Goal: Task Accomplishment & Management: Complete application form

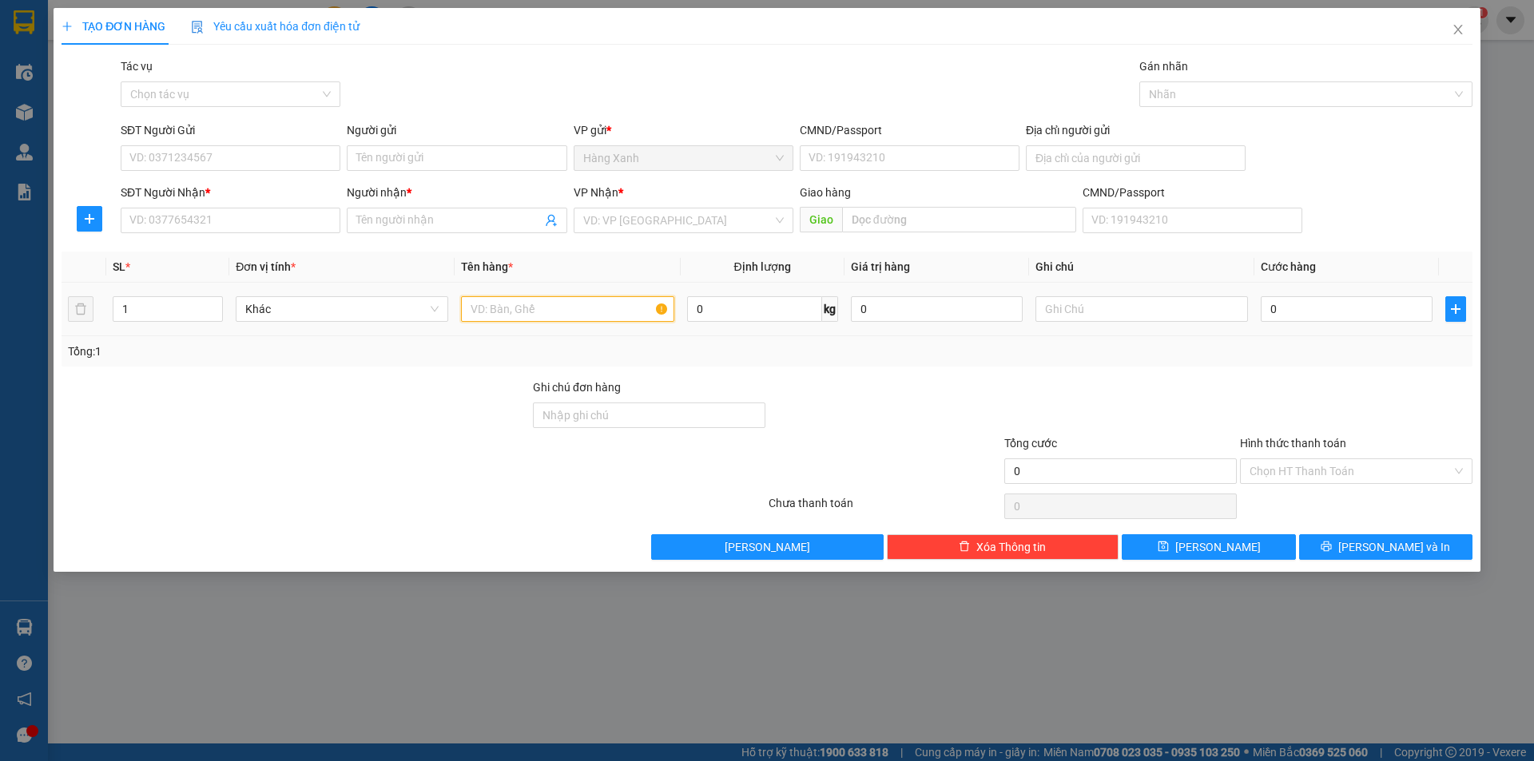
click at [523, 308] on input "text" at bounding box center [567, 309] width 213 height 26
type input "bao sắt"
click at [1302, 320] on div "0" at bounding box center [1347, 309] width 172 height 32
click at [1302, 318] on input "0" at bounding box center [1347, 309] width 172 height 26
type input "4"
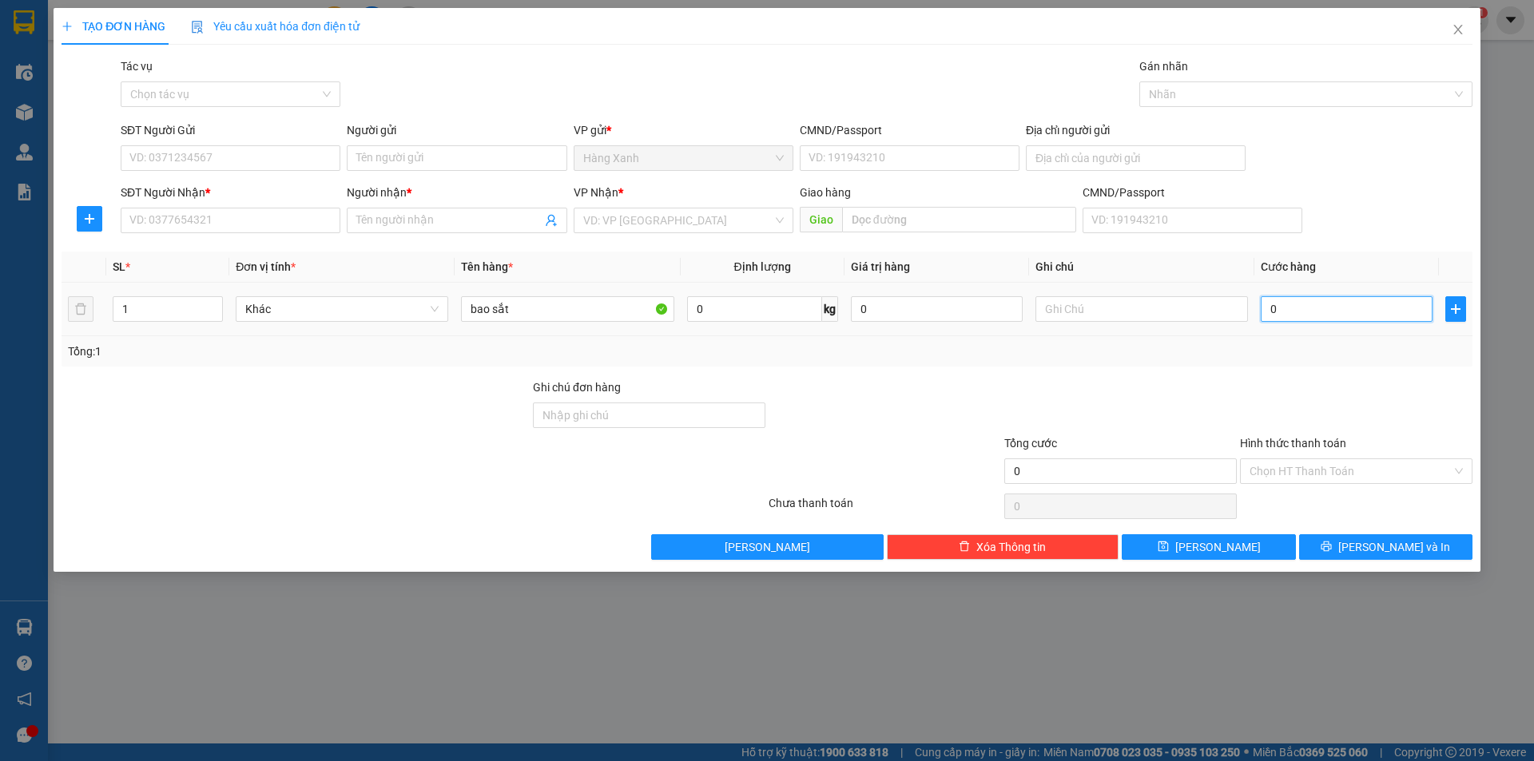
type input "4"
type input "40"
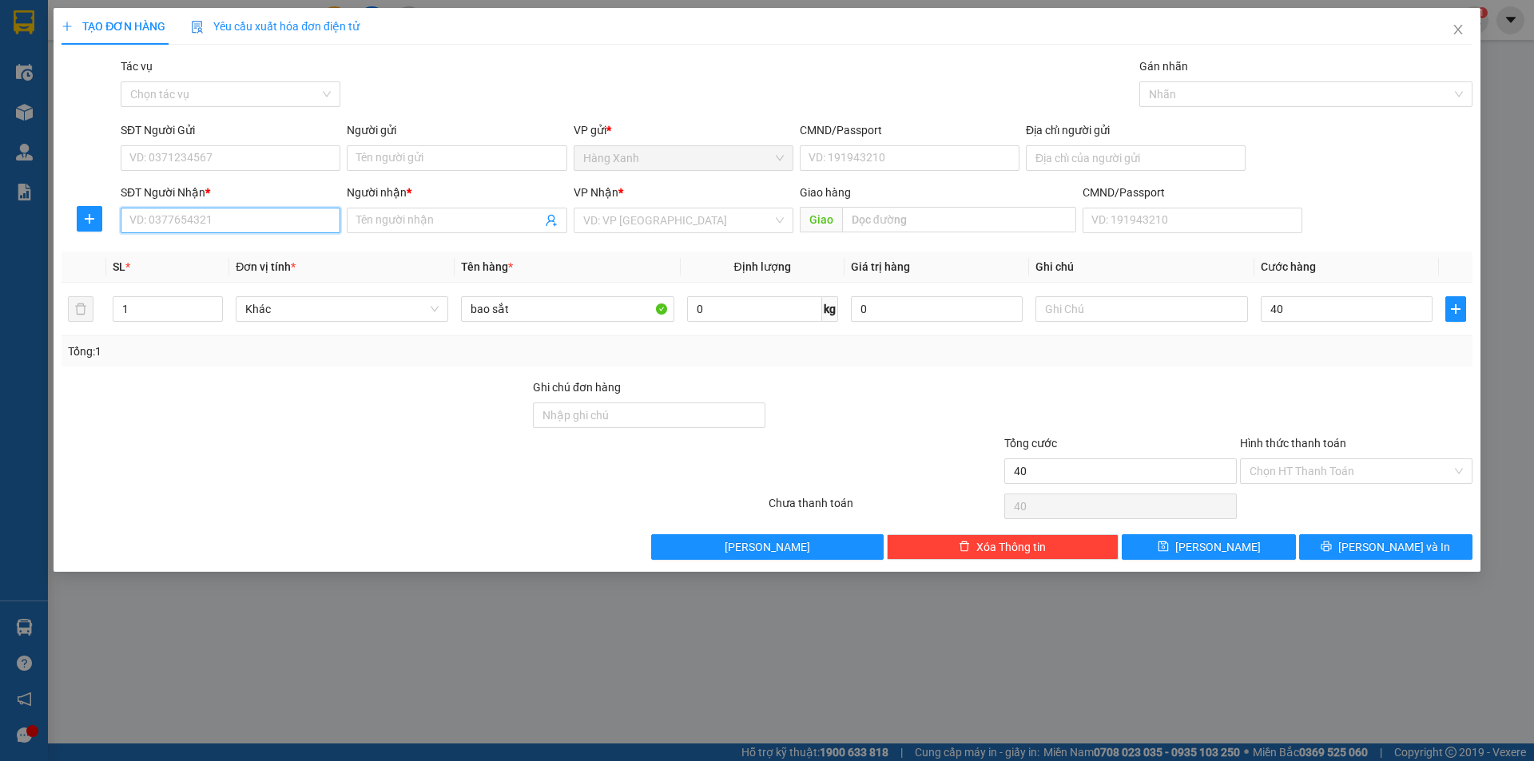
type input "40.000"
click at [196, 221] on input "SĐT Người Nhận *" at bounding box center [231, 221] width 220 height 26
type input "0918004909"
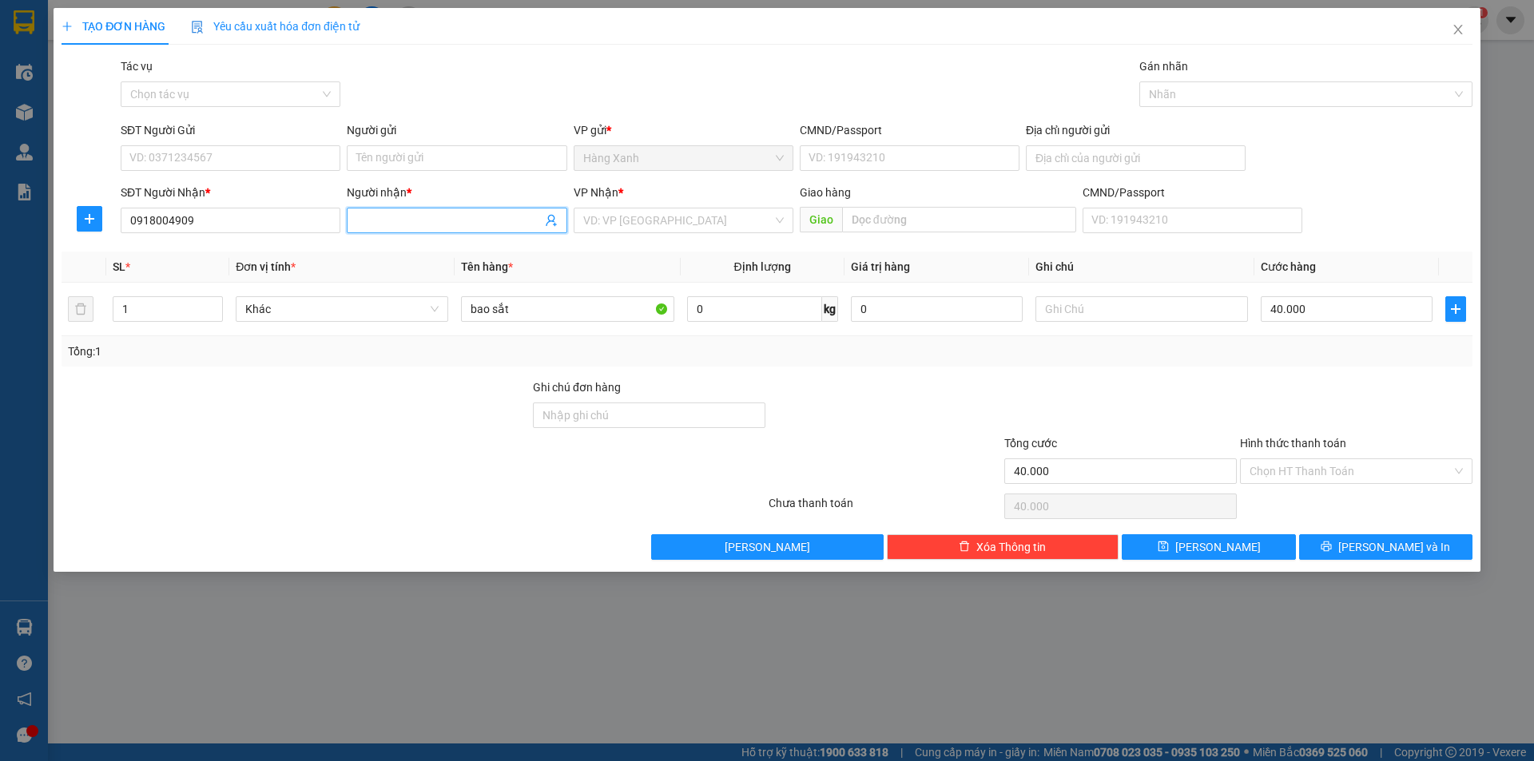
click at [454, 219] on input "Người nhận *" at bounding box center [448, 221] width 185 height 18
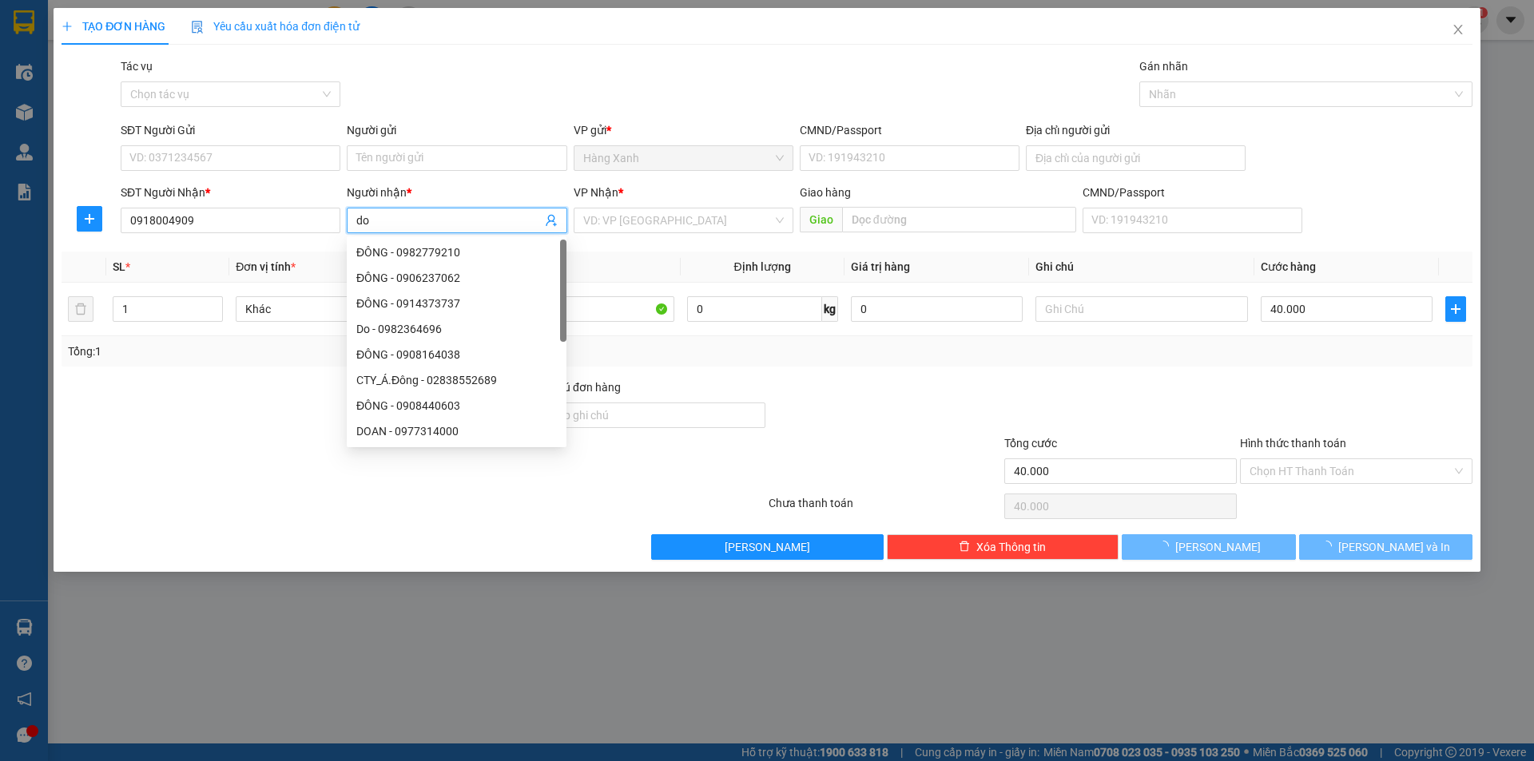
type input "d"
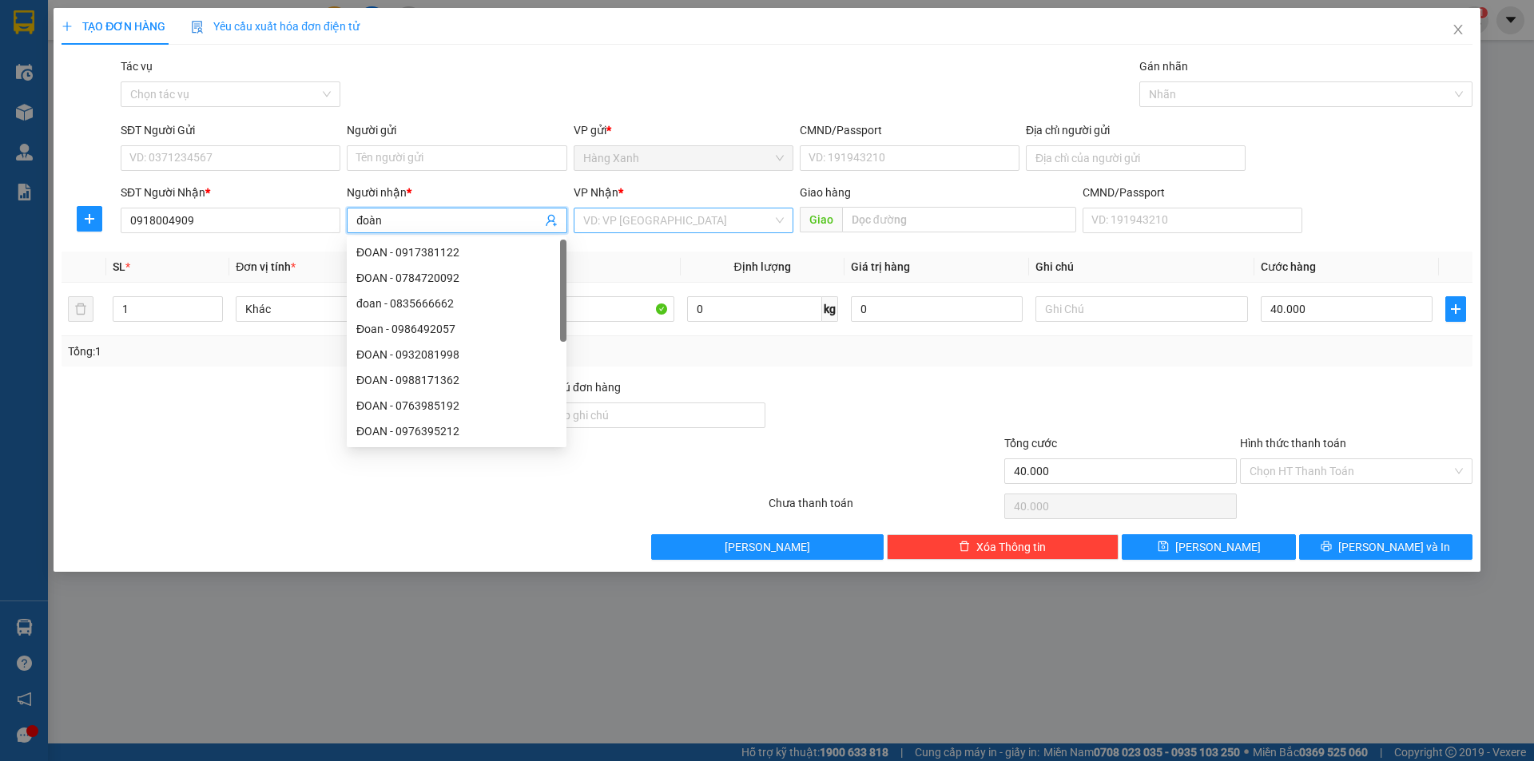
type input "đoàn"
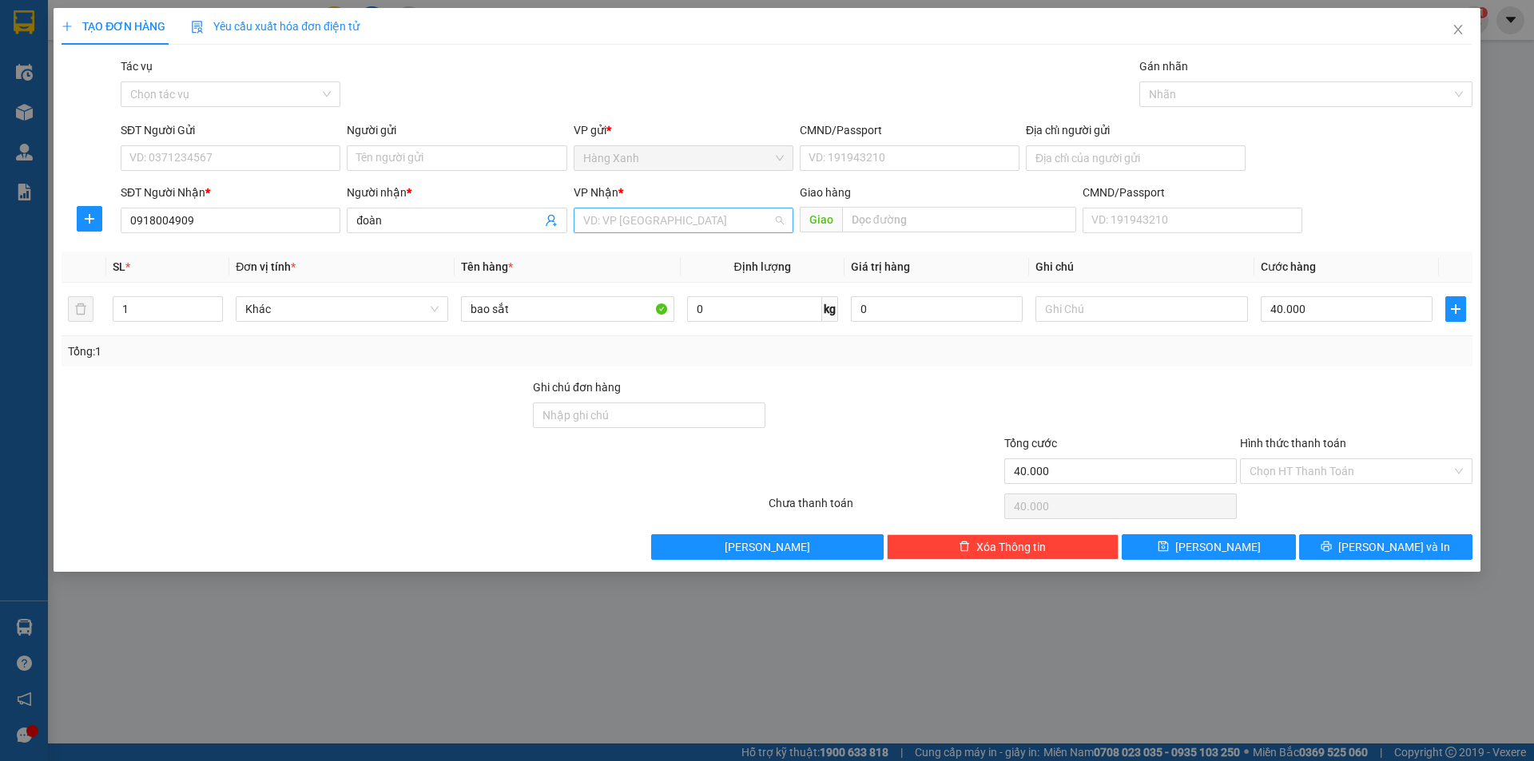
click at [626, 220] on input "search" at bounding box center [677, 221] width 189 height 24
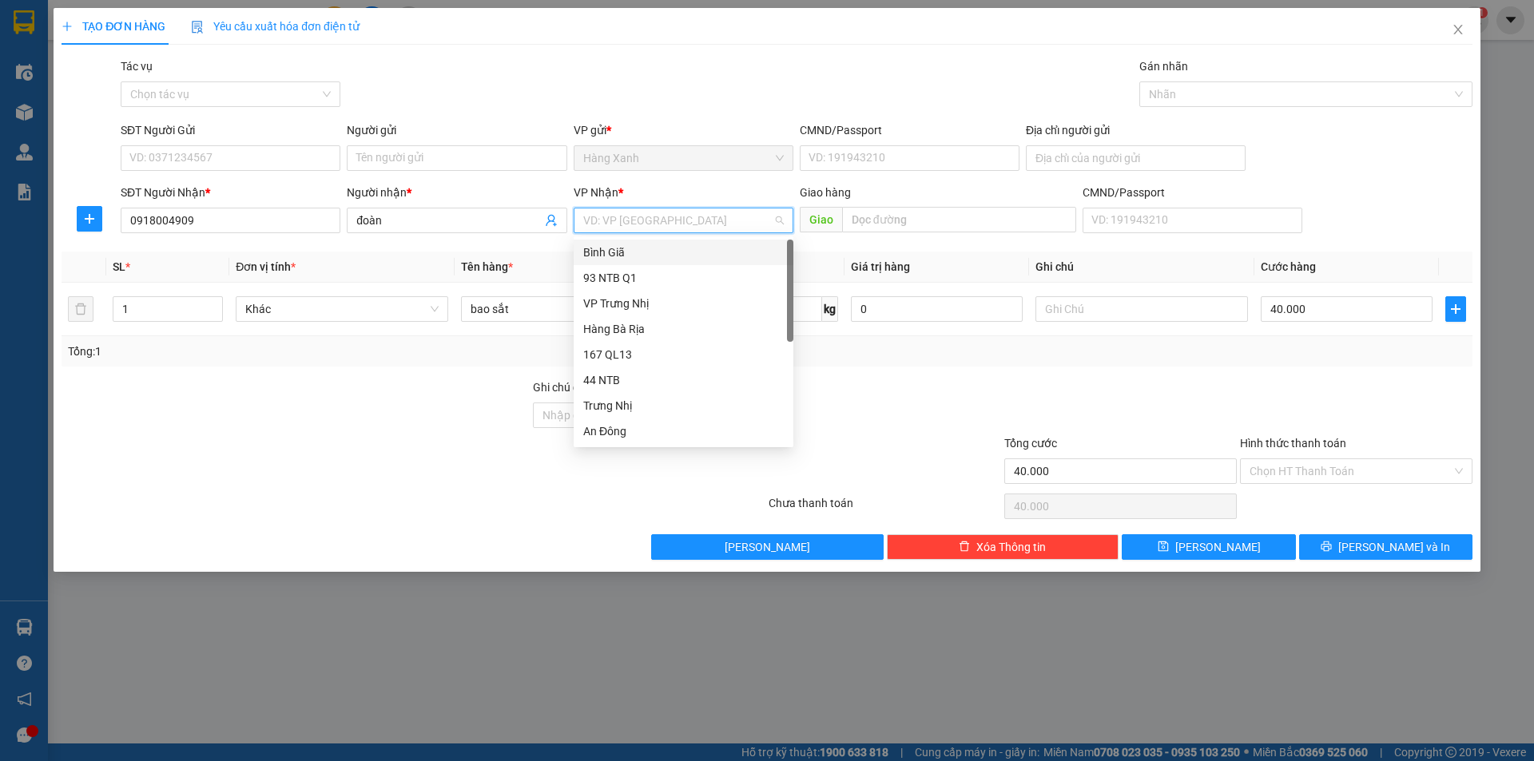
click at [638, 255] on div "Bình Giã" at bounding box center [683, 253] width 201 height 18
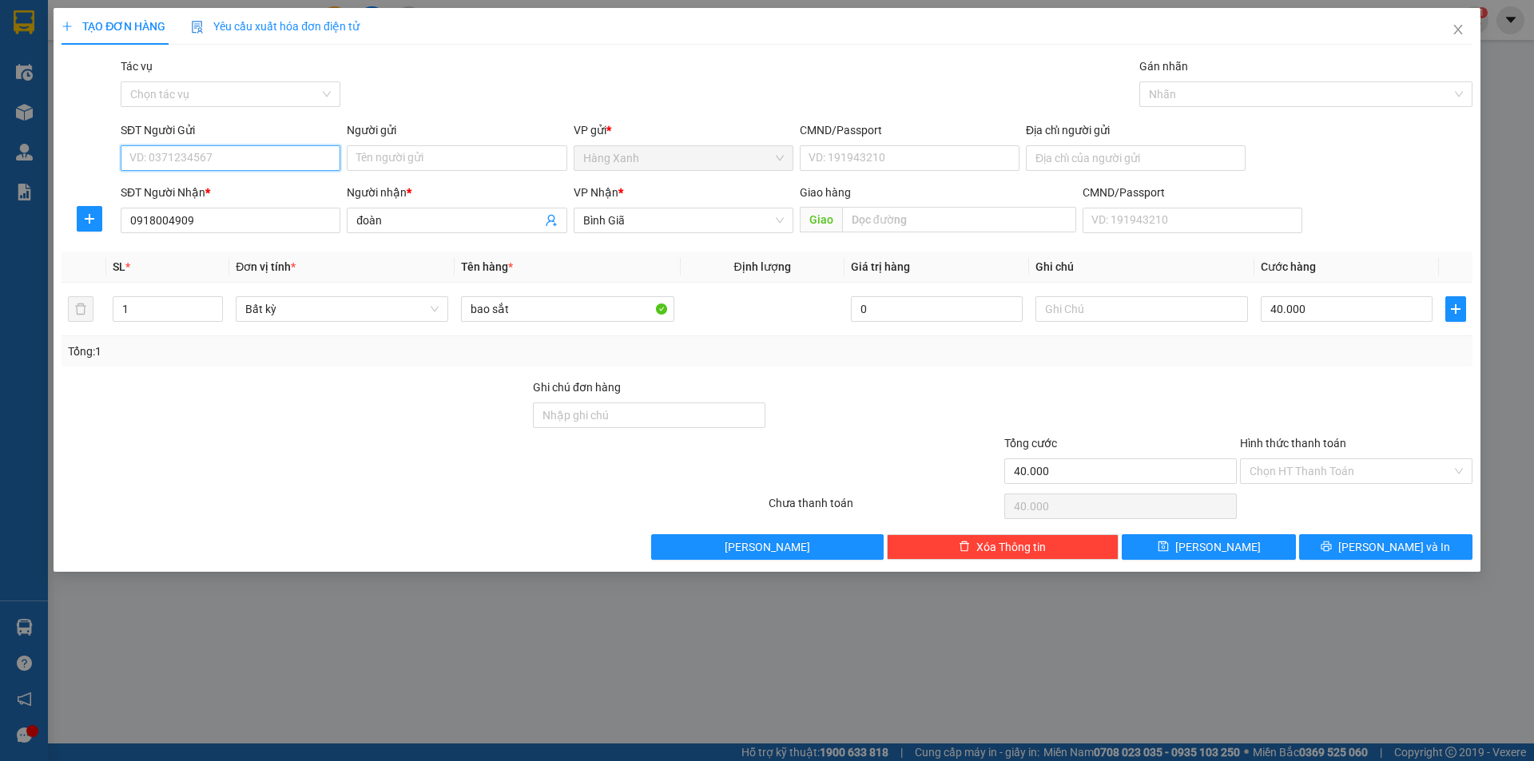
click at [256, 154] on input "SĐT Người Gửi" at bounding box center [231, 158] width 220 height 26
click at [865, 165] on input "CMND/Passport" at bounding box center [910, 158] width 220 height 26
type input "031077003447"
click at [286, 164] on input "SĐT Người Gửi" at bounding box center [231, 158] width 220 height 26
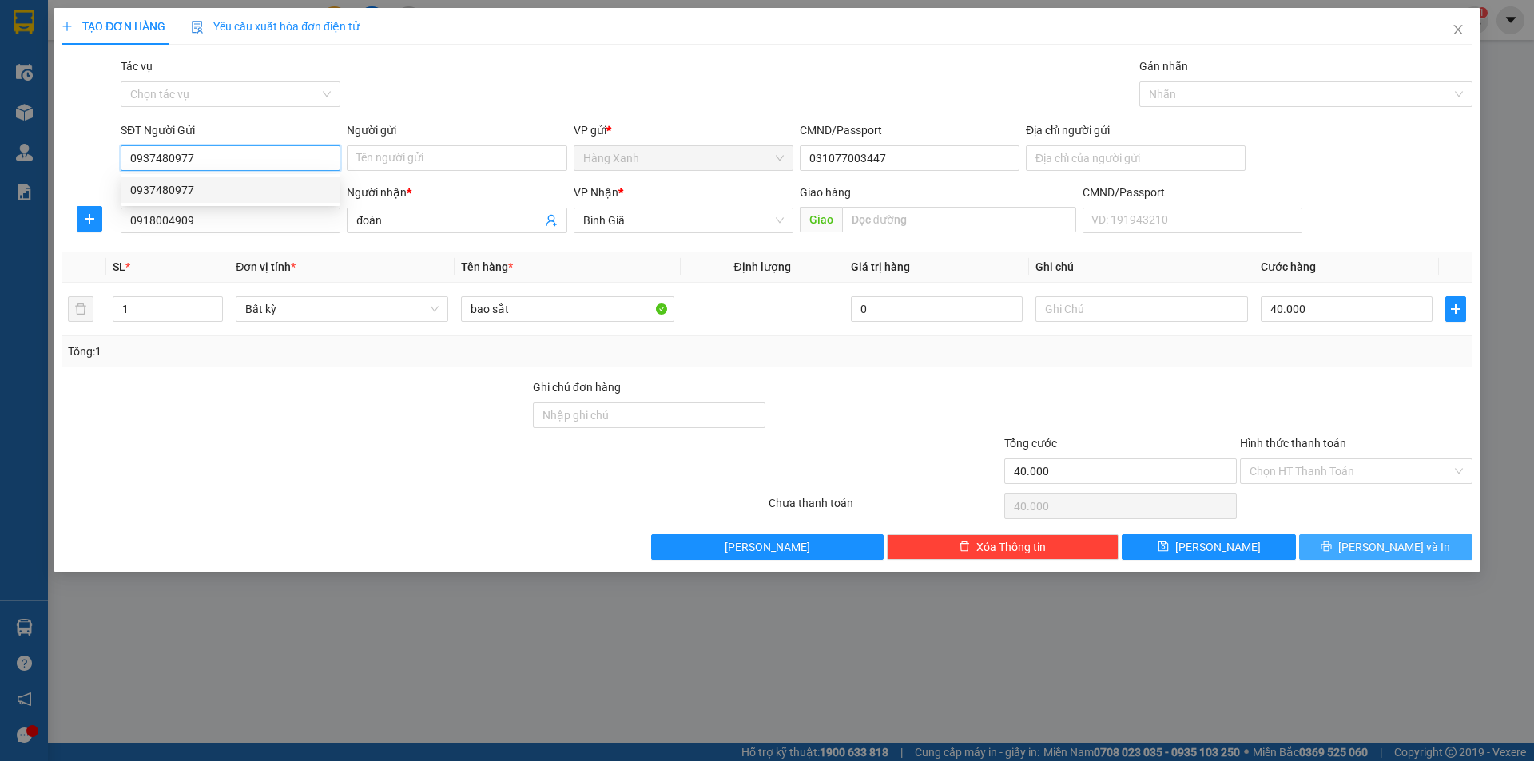
type input "0937480977"
click at [1383, 545] on span "[PERSON_NAME] và In" at bounding box center [1394, 547] width 112 height 18
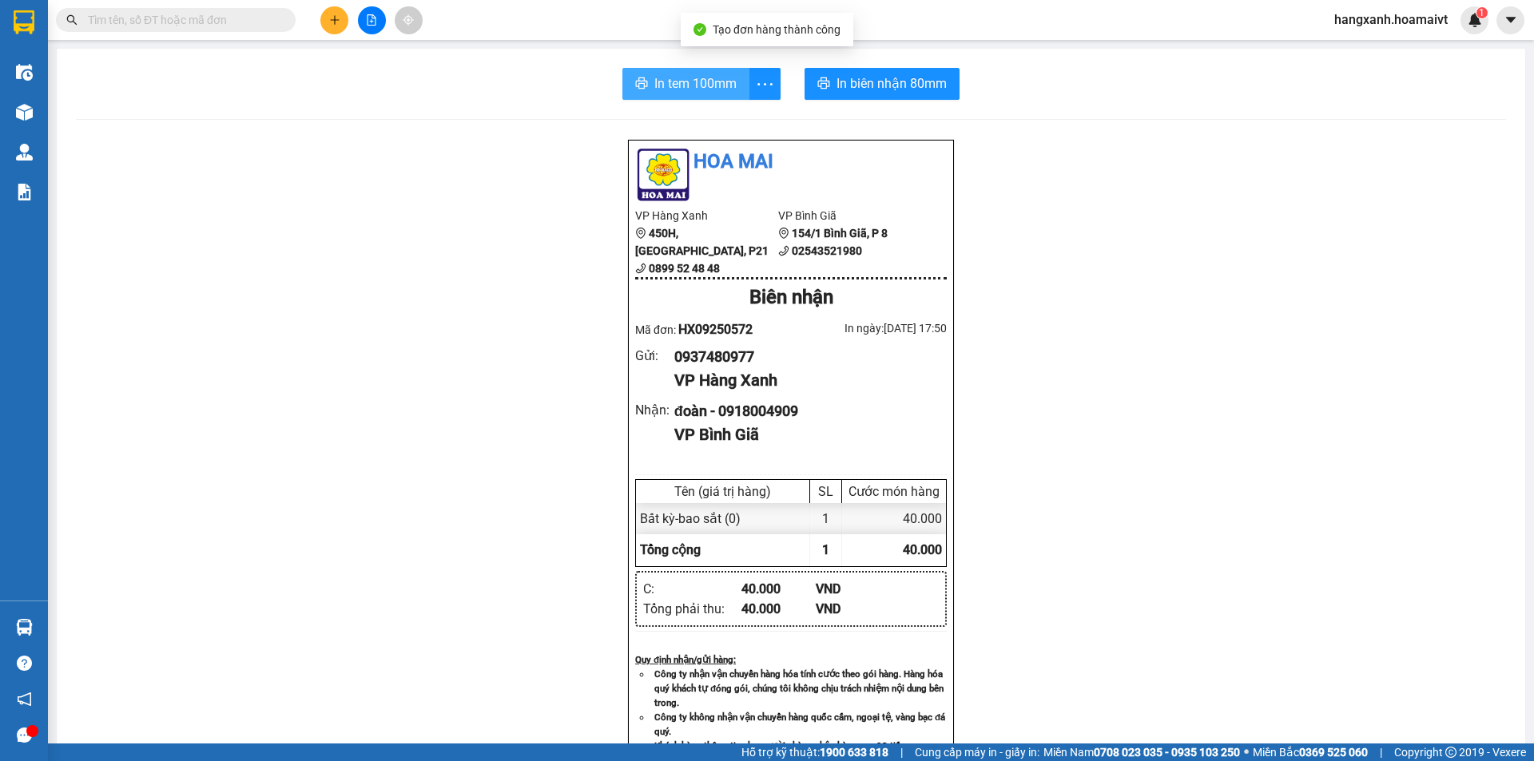
click at [677, 84] on span "In tem 100mm" at bounding box center [695, 84] width 82 height 20
click at [885, 101] on div "In tem 100mm In biên nhận 80mm Hoa Mai VP Hàng Xanh 450H, [GEOGRAPHIC_DATA], P2…" at bounding box center [791, 620] width 1468 height 1142
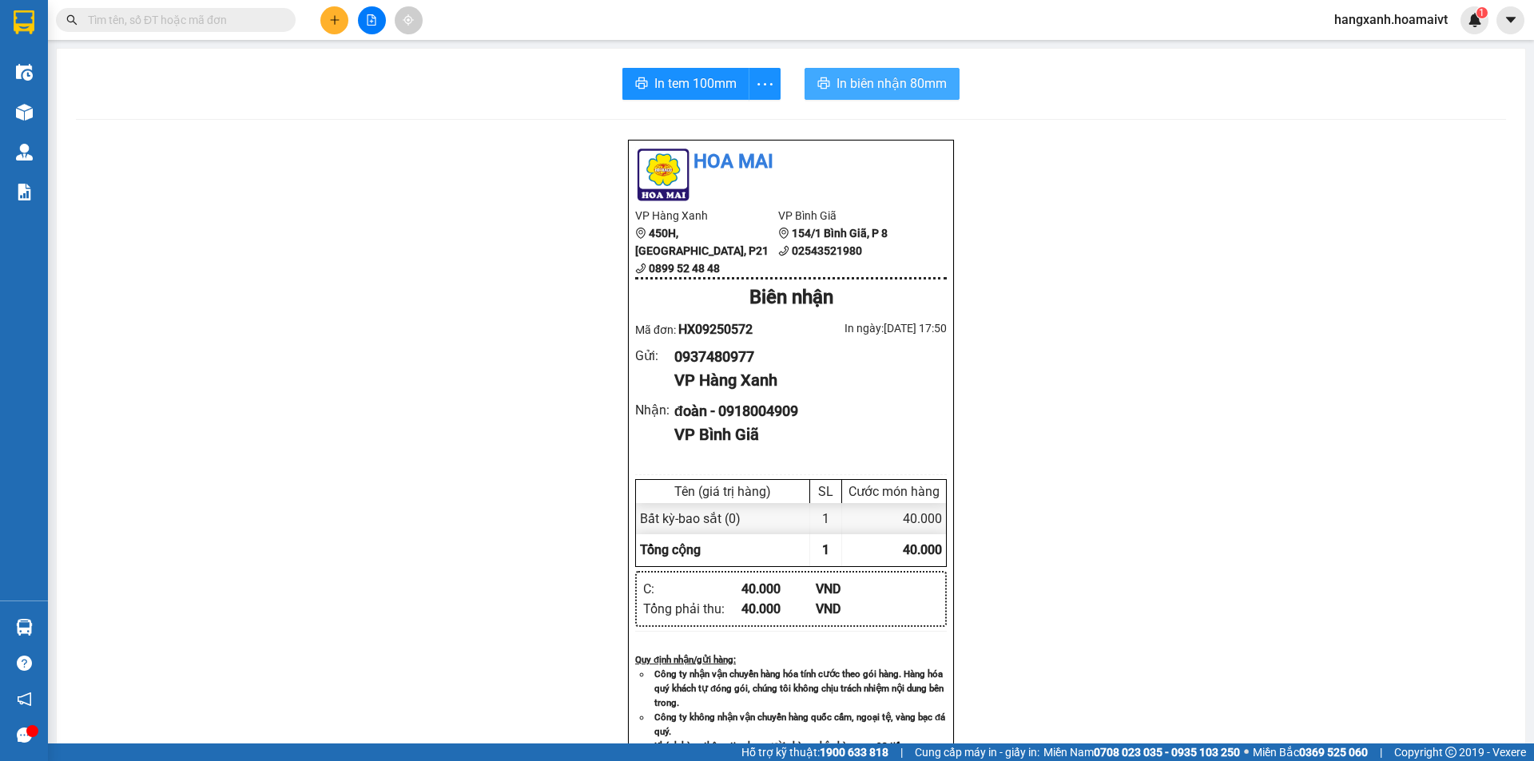
click at [884, 93] on span "In biên nhận 80mm" at bounding box center [891, 84] width 110 height 20
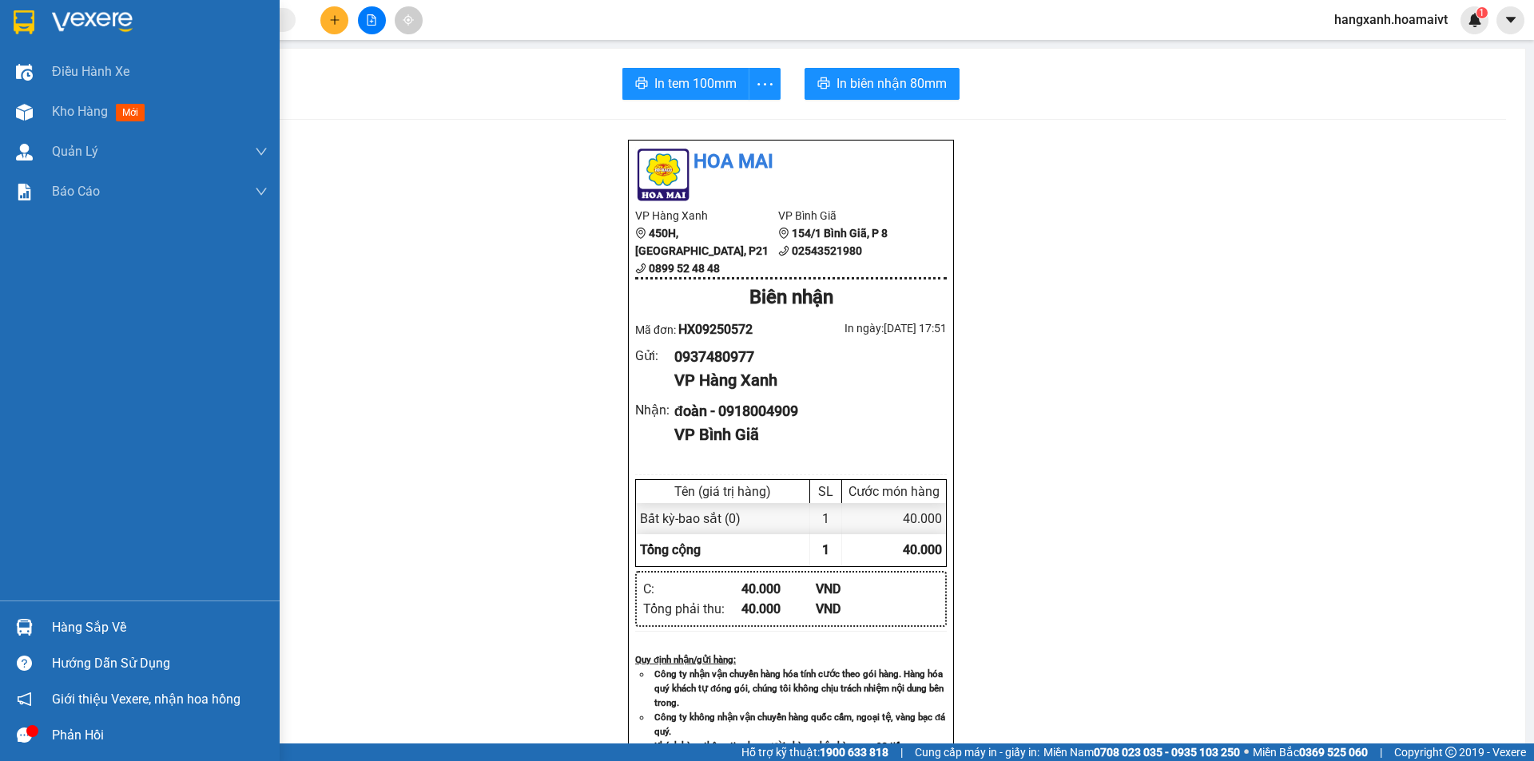
click at [16, 26] on img at bounding box center [24, 22] width 21 height 24
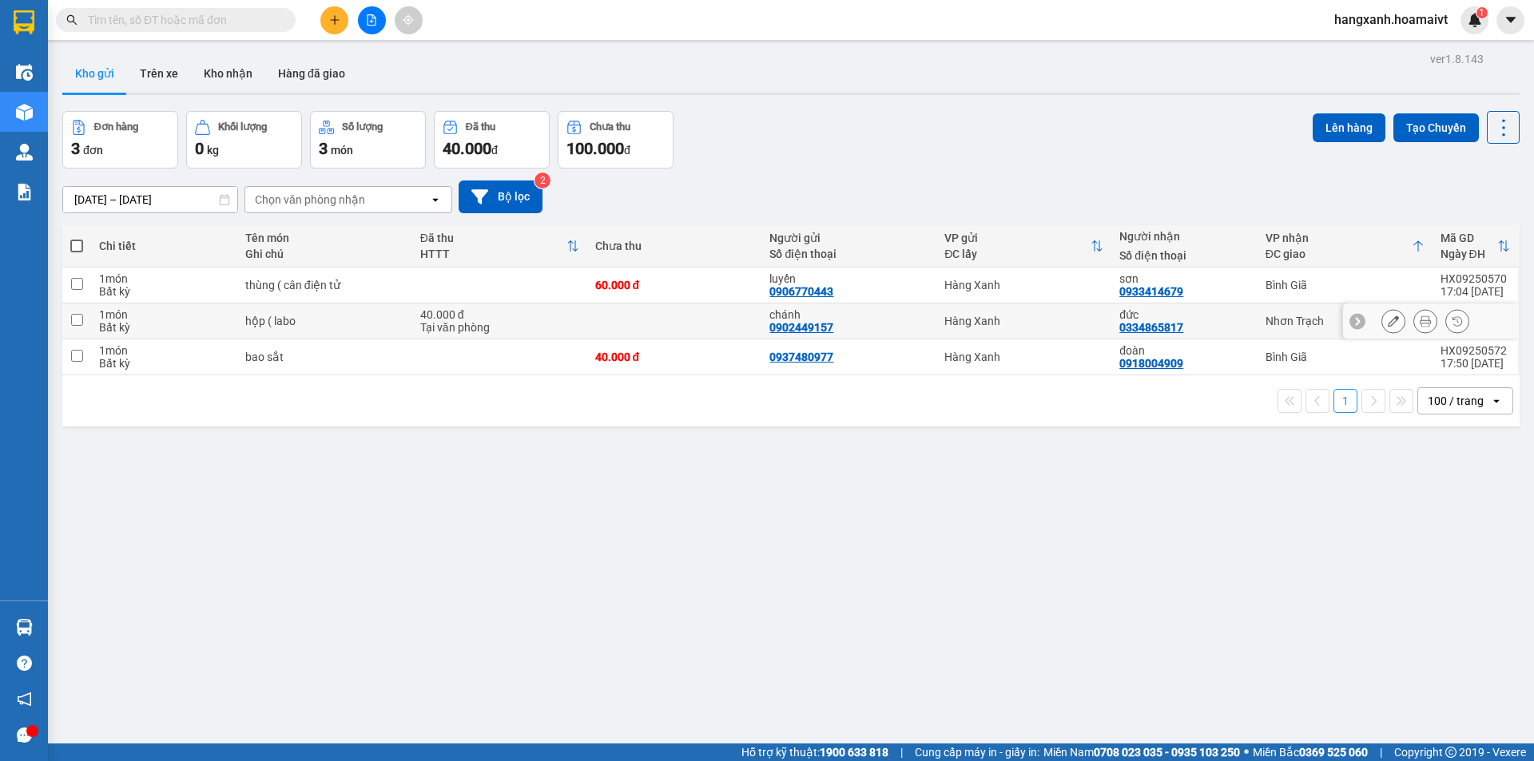
click at [1257, 328] on td "Nhơn Trạch" at bounding box center [1344, 322] width 175 height 36
checkbox input "true"
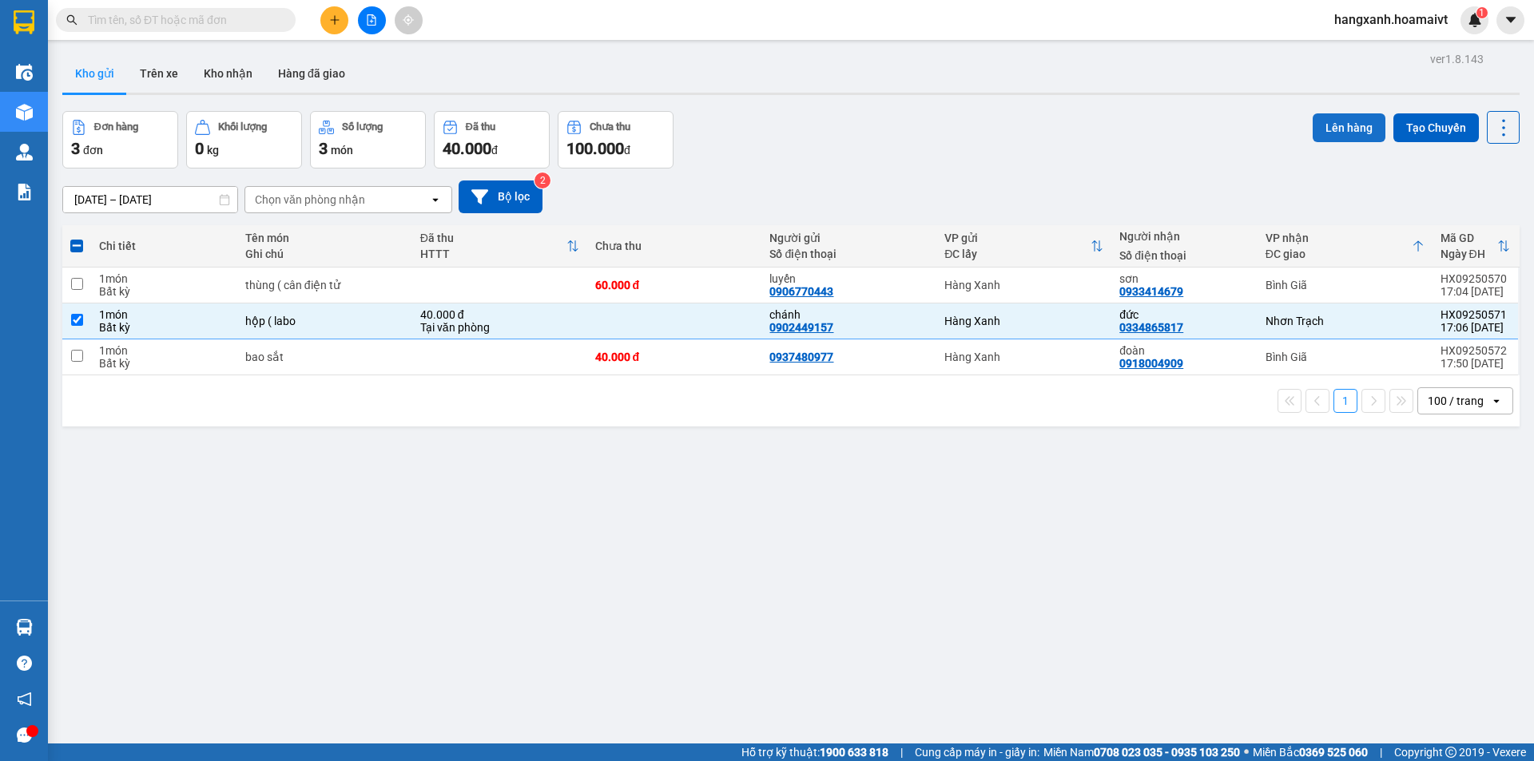
click at [1336, 128] on button "Lên hàng" at bounding box center [1349, 127] width 73 height 29
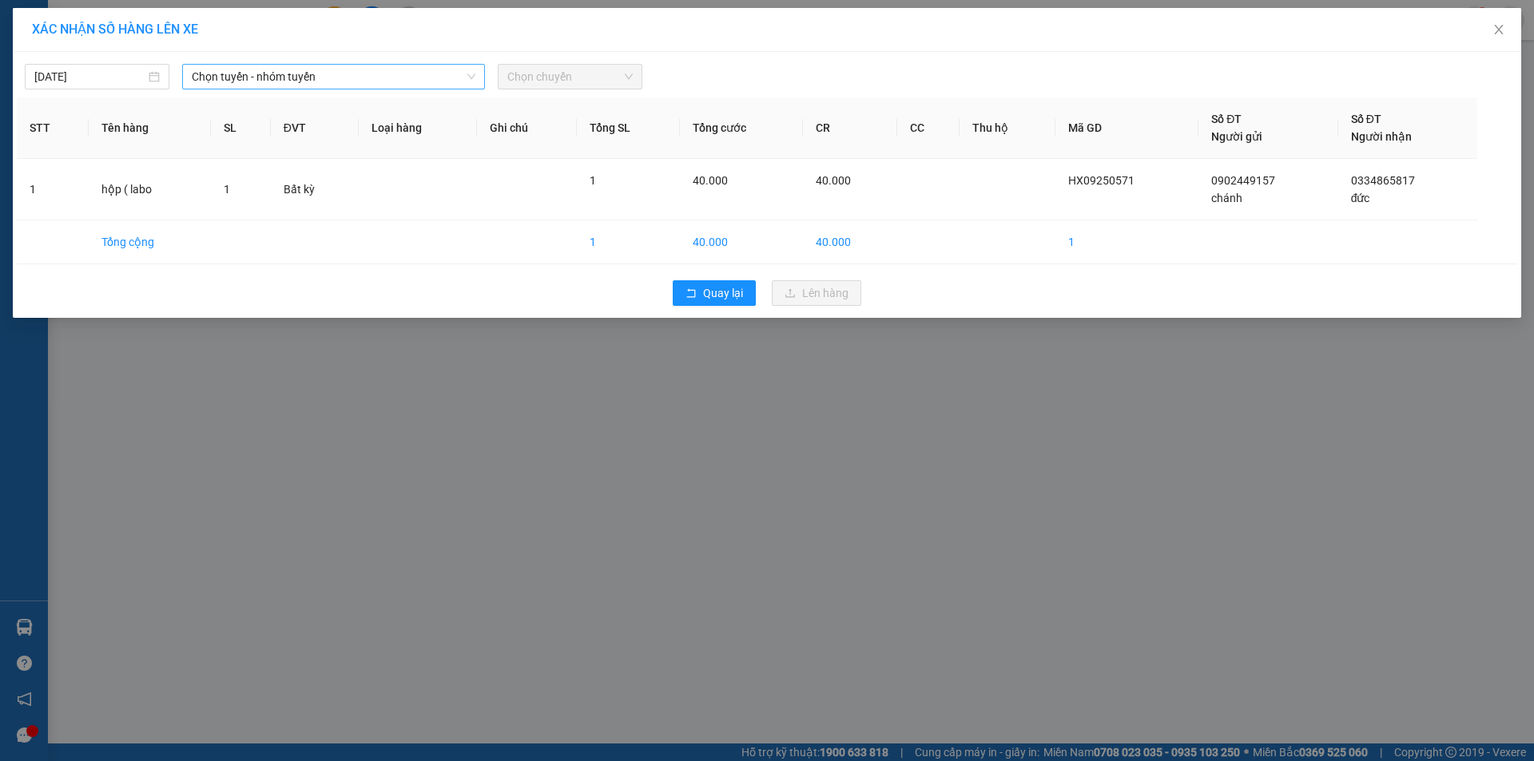
click at [391, 70] on span "Chọn tuyến - nhóm tuyến" at bounding box center [334, 77] width 284 height 24
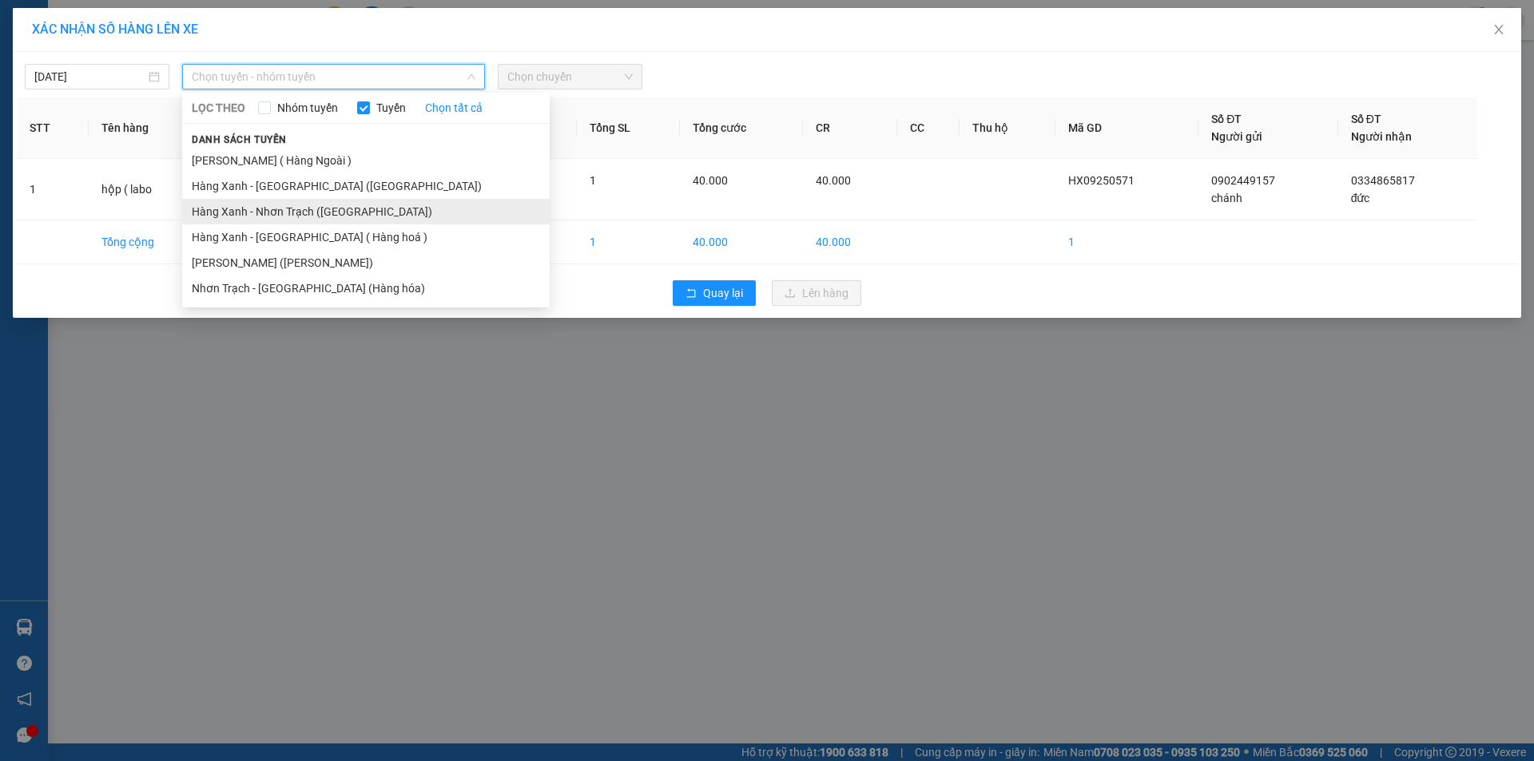
click at [316, 207] on li "Hàng Xanh - Nhơn Trạch ([GEOGRAPHIC_DATA])" at bounding box center [366, 212] width 368 height 26
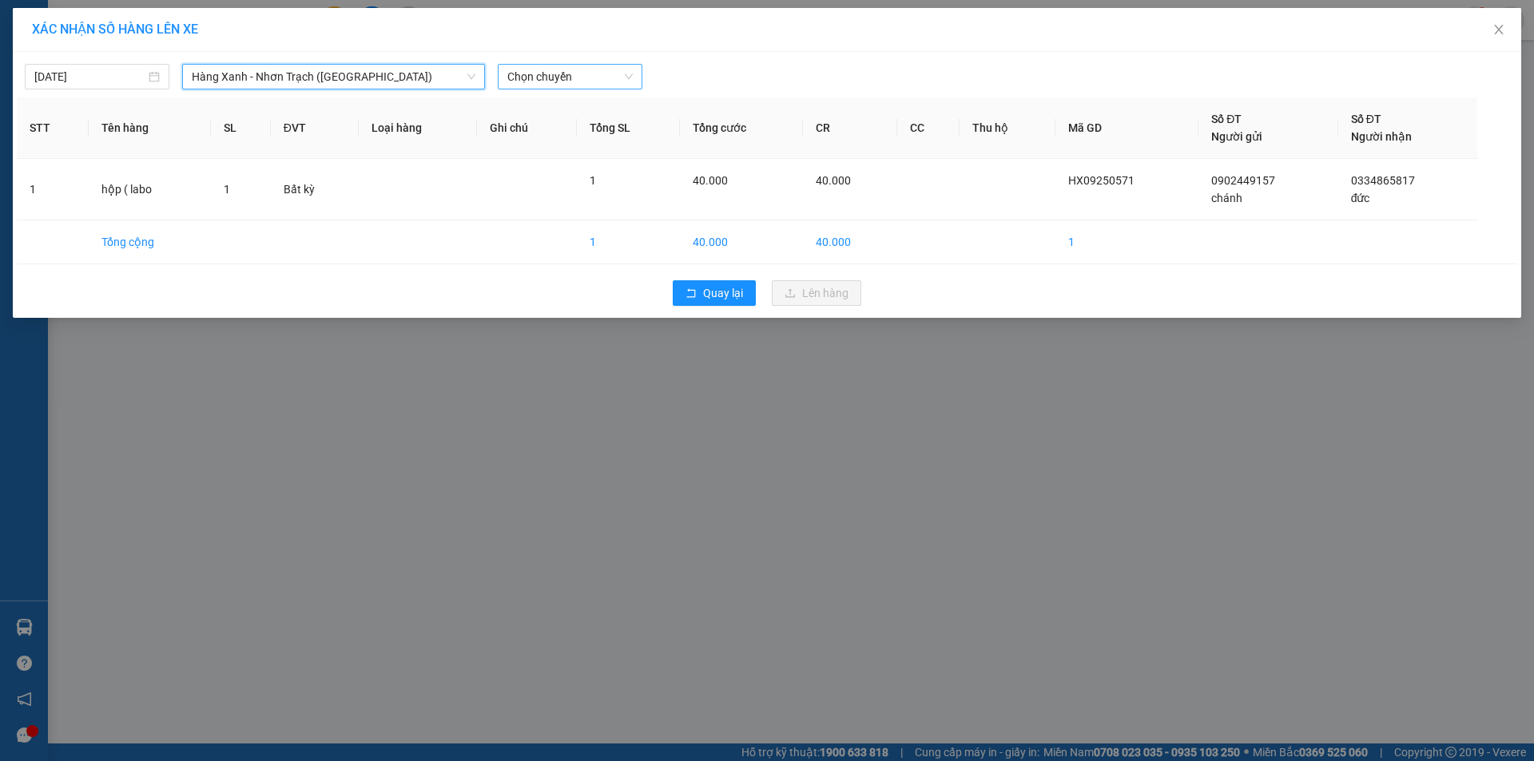
click at [546, 83] on span "Chọn chuyến" at bounding box center [569, 77] width 125 height 24
type input "18"
click at [611, 137] on div "Thêm chuyến " 18:00 "" at bounding box center [583, 134] width 170 height 27
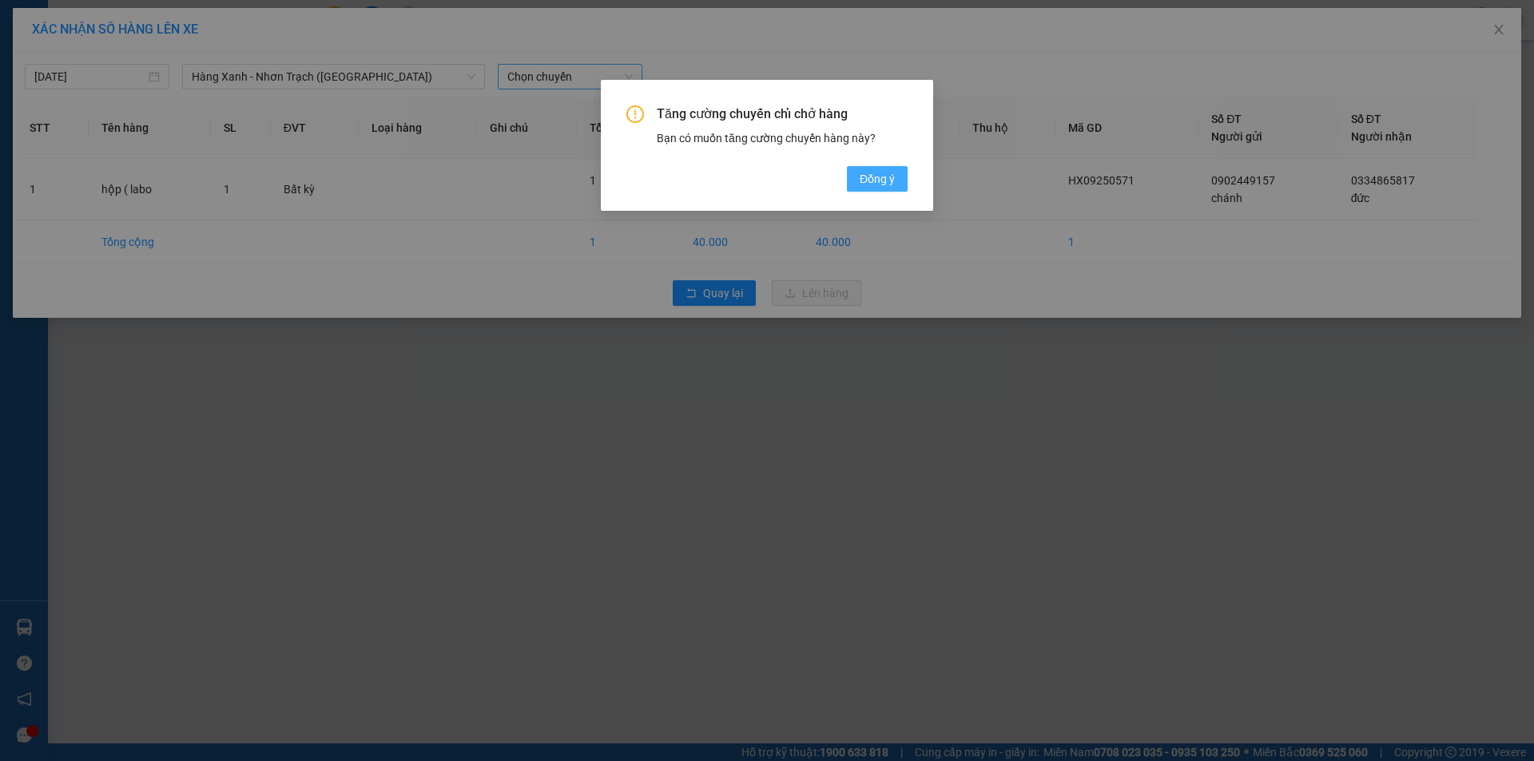
click at [857, 177] on button "Đồng ý" at bounding box center [877, 179] width 61 height 26
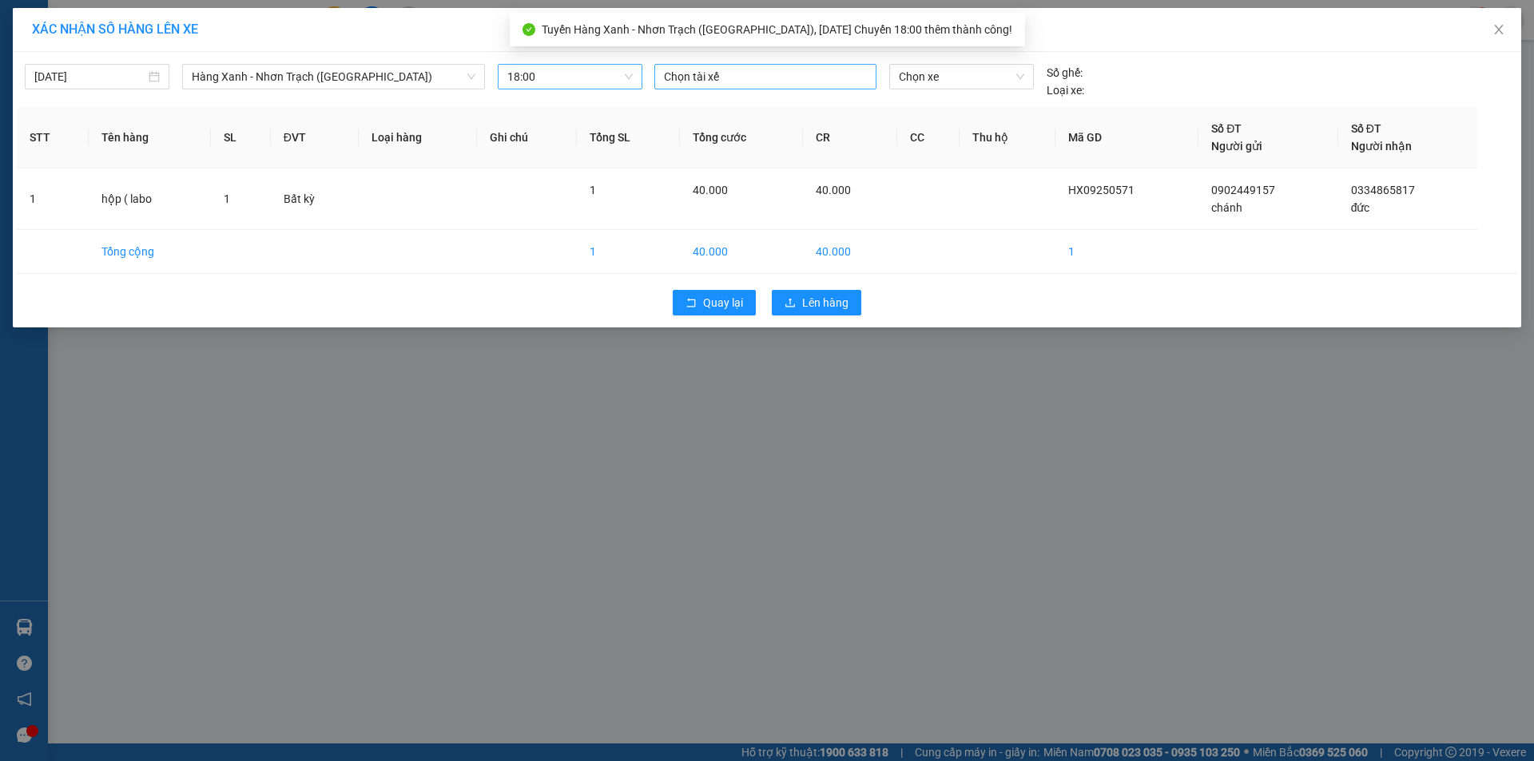
click at [709, 69] on div at bounding box center [765, 76] width 214 height 19
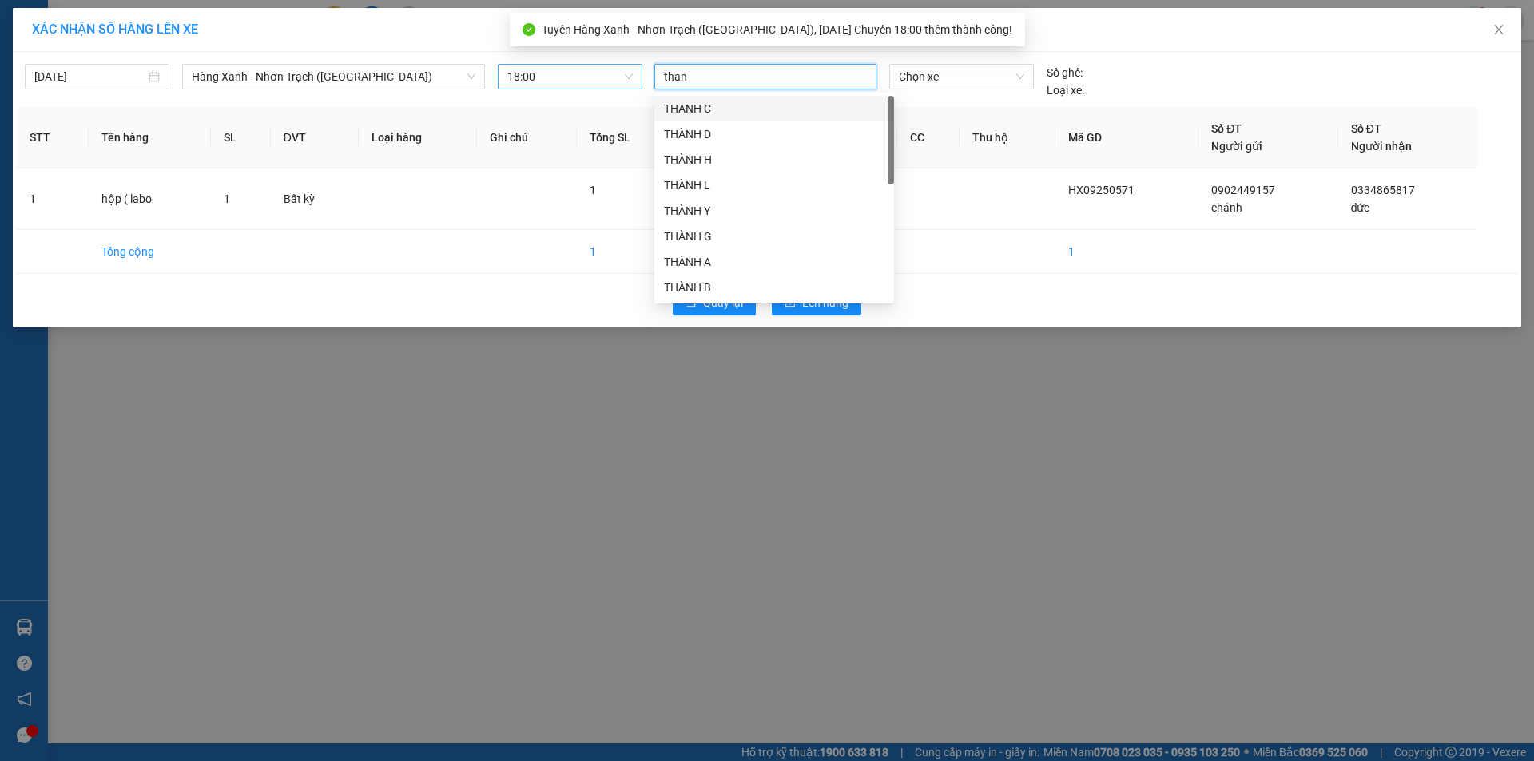
type input "thanh"
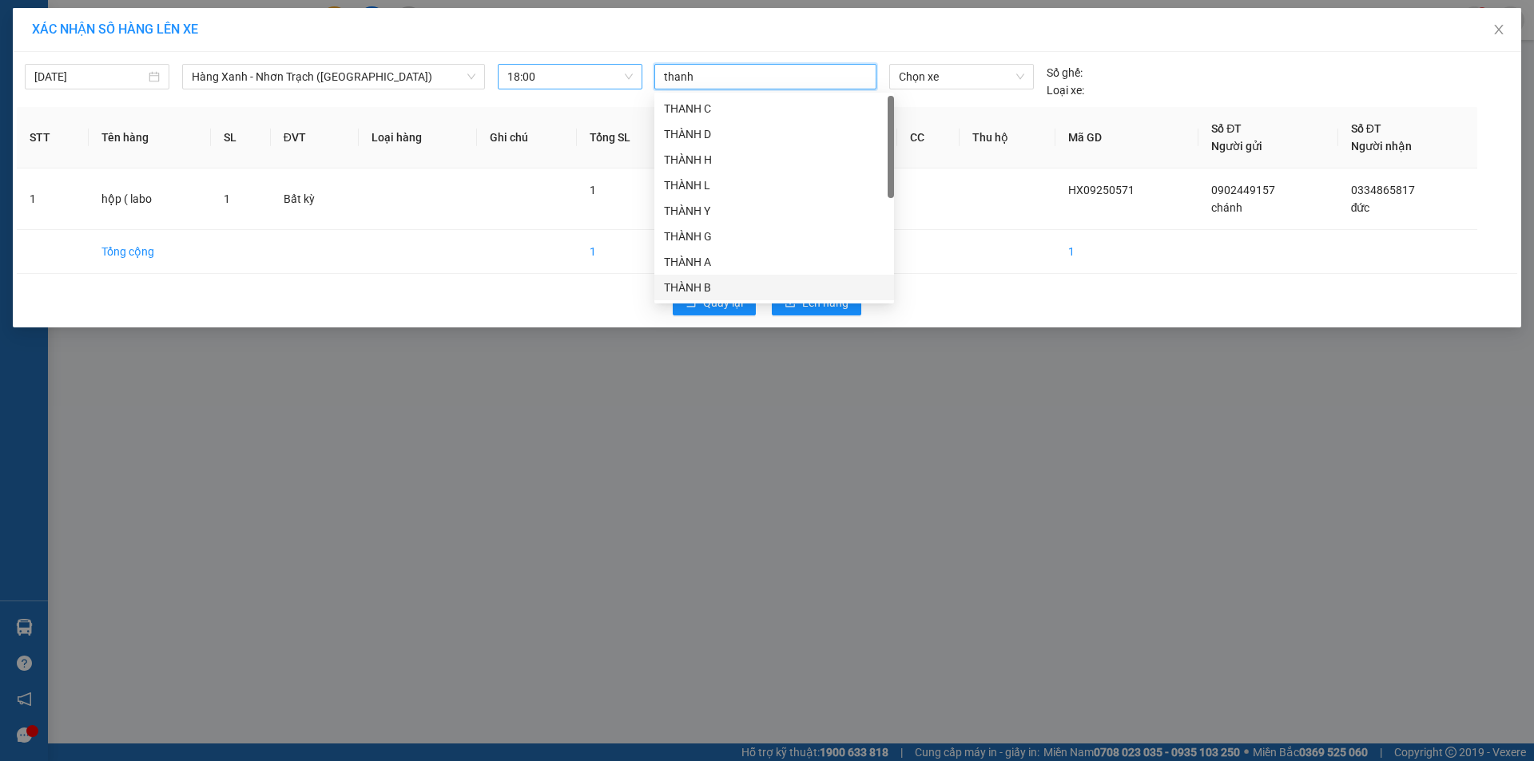
click at [703, 281] on div "THÀNH B" at bounding box center [774, 288] width 221 height 18
click at [950, 80] on span "Chọn xe" at bounding box center [961, 77] width 125 height 24
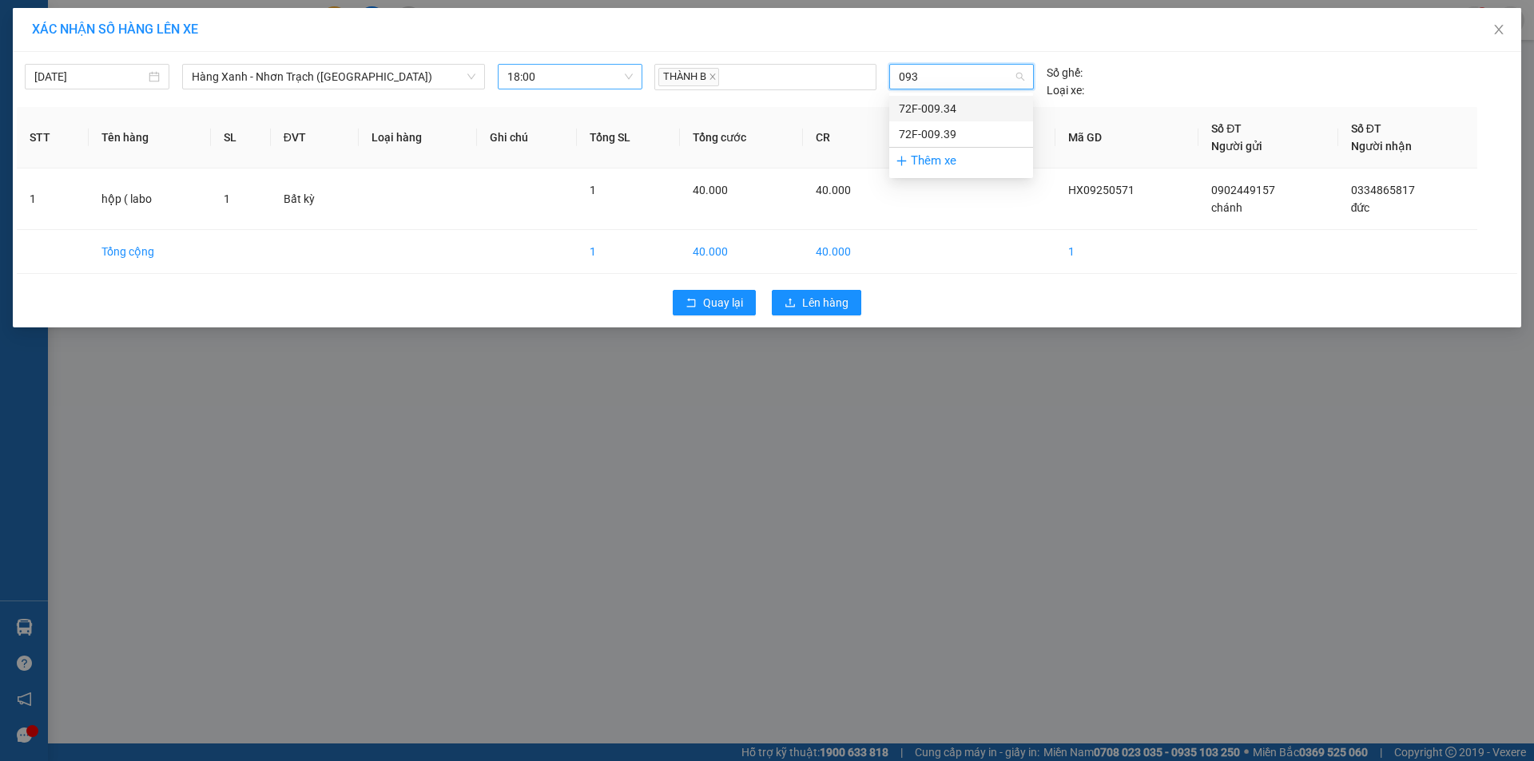
type input "0934"
click at [954, 102] on div "72F-009.34" at bounding box center [961, 109] width 125 height 18
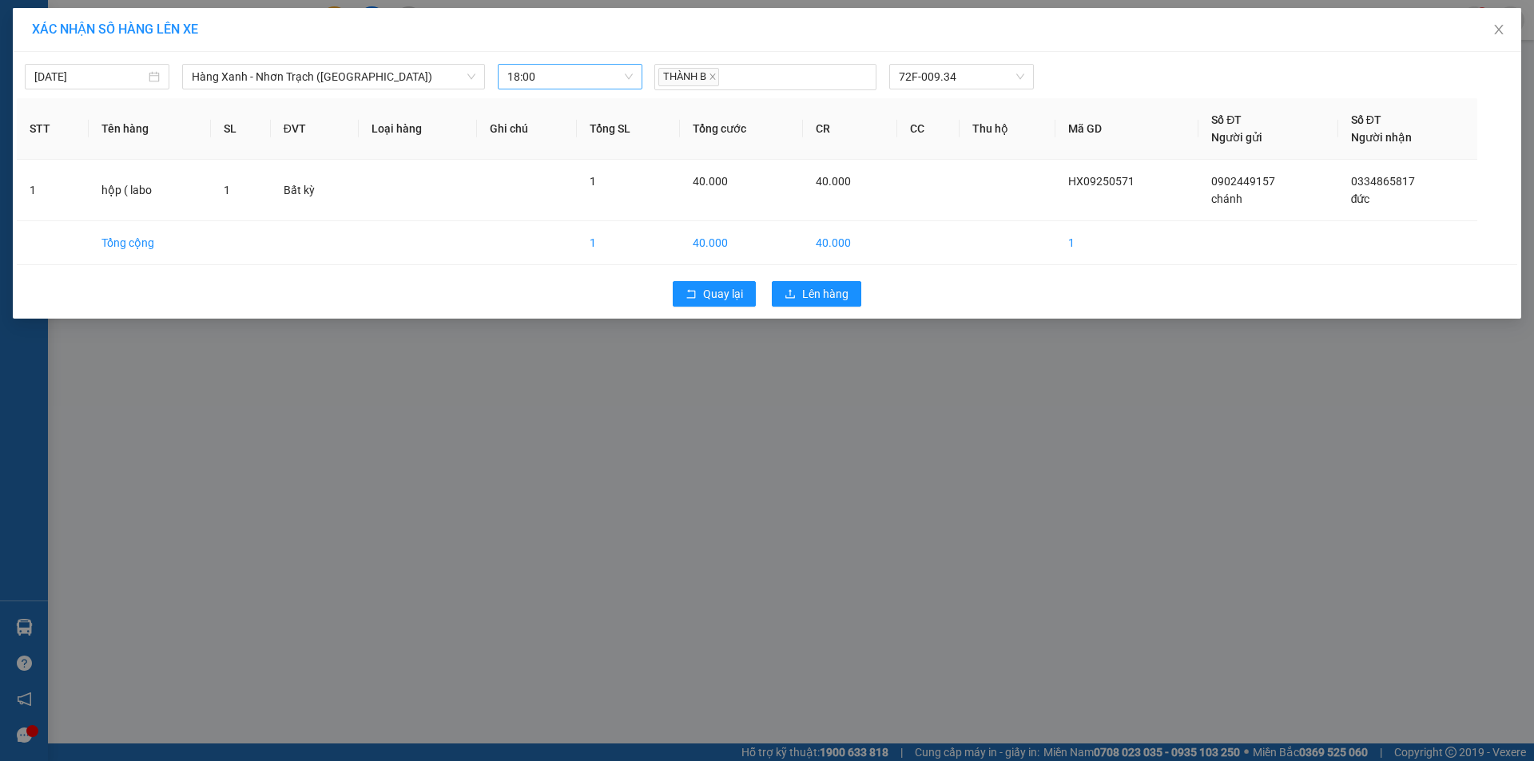
drag, startPoint x: 821, startPoint y: 276, endPoint x: 836, endPoint y: 273, distance: 14.7
click at [825, 275] on div "Quay lại Lên hàng" at bounding box center [767, 294] width 1500 height 42
click at [853, 293] on button "Lên hàng" at bounding box center [816, 294] width 89 height 26
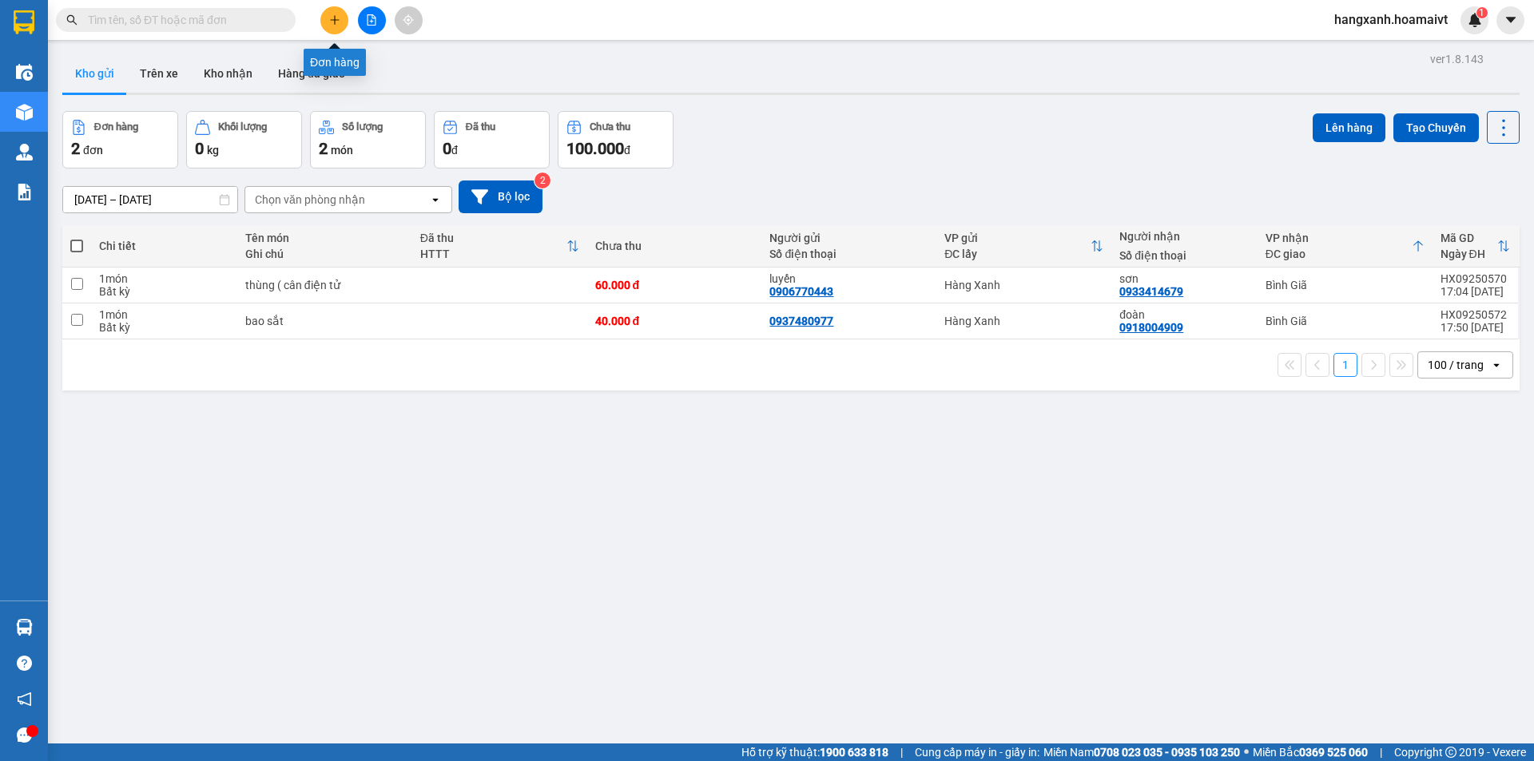
click at [333, 19] on icon "plus" at bounding box center [334, 19] width 11 height 11
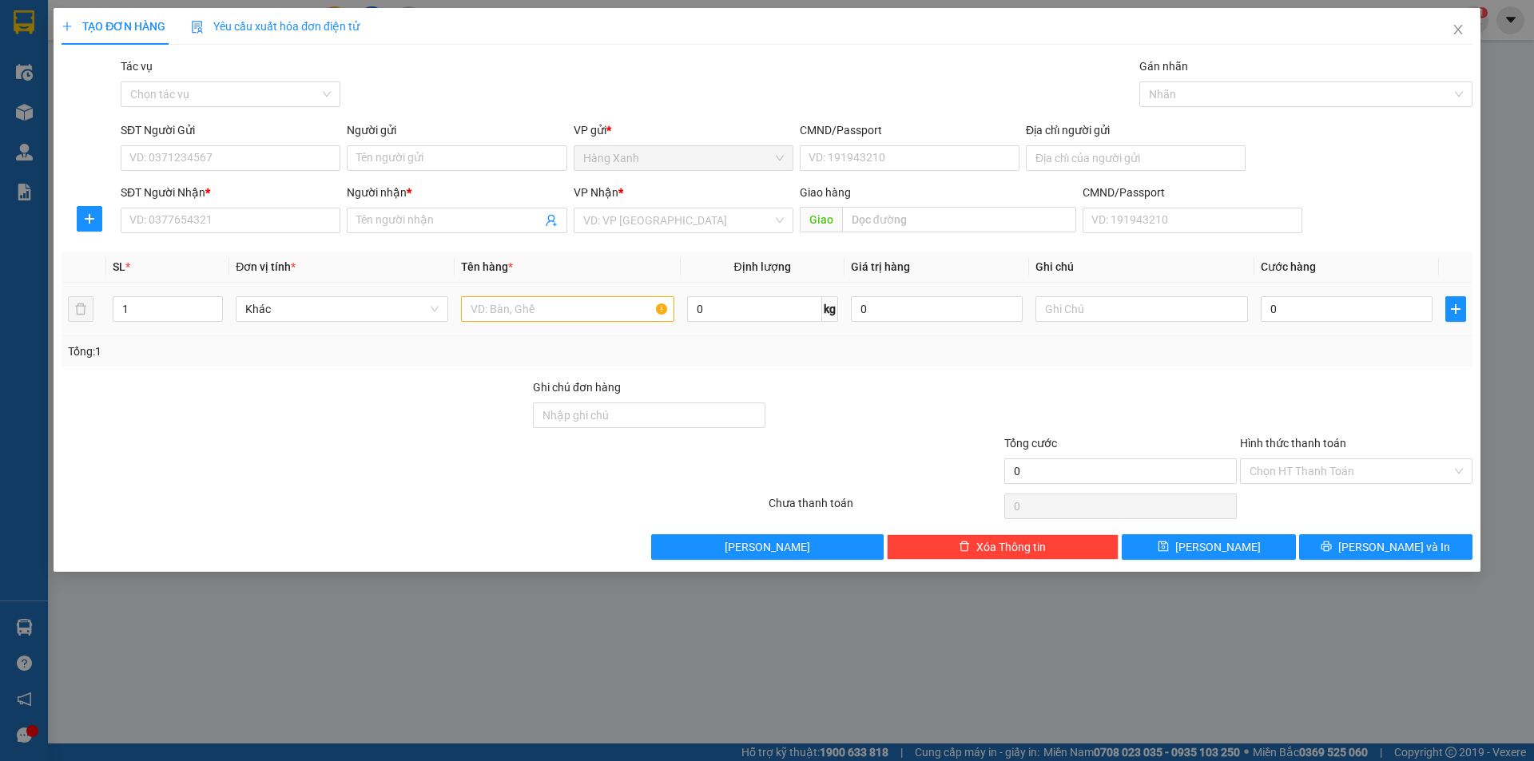
click at [515, 327] on td at bounding box center [567, 310] width 225 height 54
drag, startPoint x: 522, startPoint y: 318, endPoint x: 516, endPoint y: 312, distance: 8.5
click at [521, 313] on input "text" at bounding box center [567, 309] width 213 height 26
type input "thùng bk ( mỹ phẩm"
click at [214, 300] on span "up" at bounding box center [214, 305] width 10 height 10
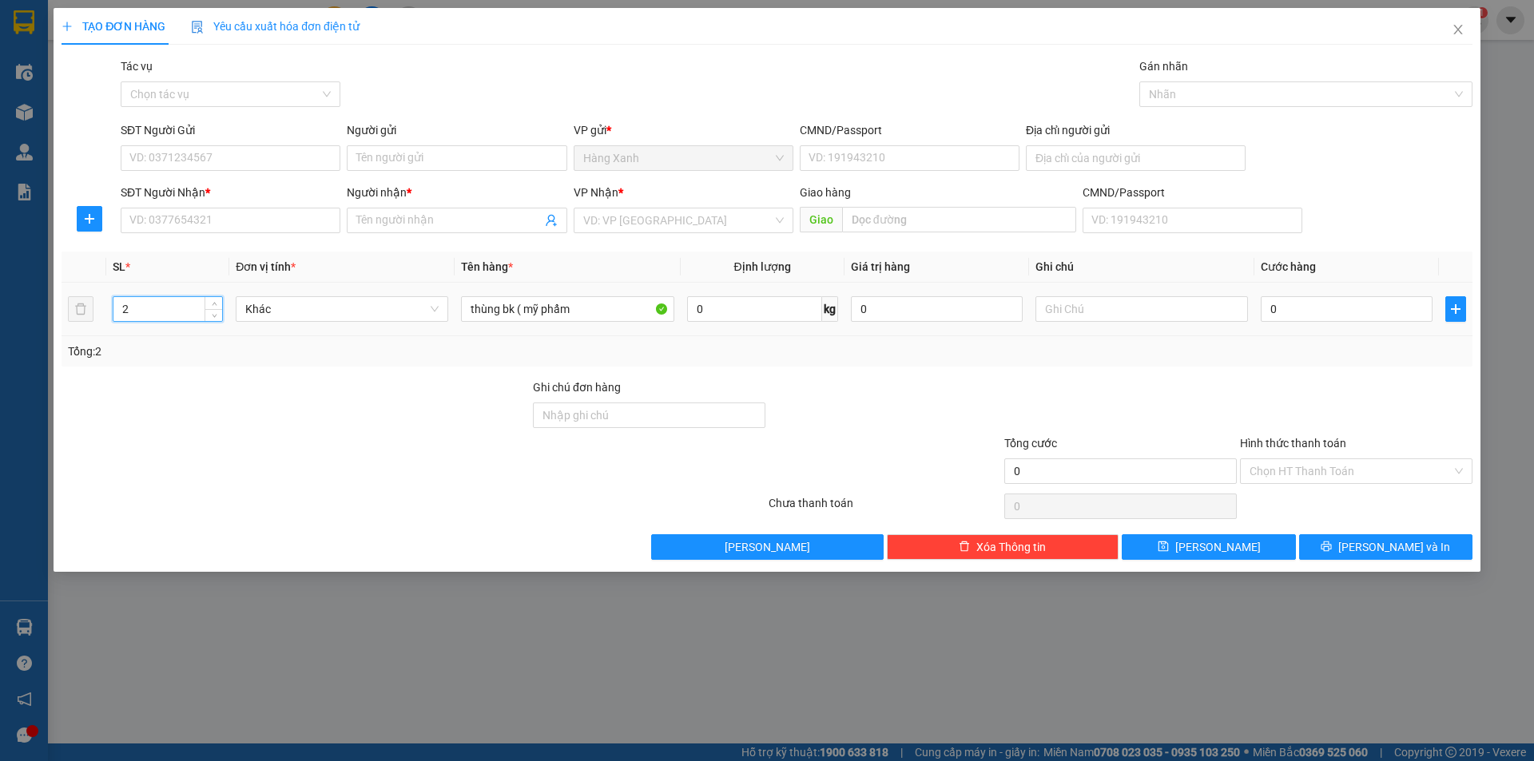
click at [216, 302] on span "up" at bounding box center [214, 305] width 10 height 10
type input "3"
click at [189, 227] on input "SĐT Người Nhận *" at bounding box center [231, 221] width 220 height 26
type input "0797299664"
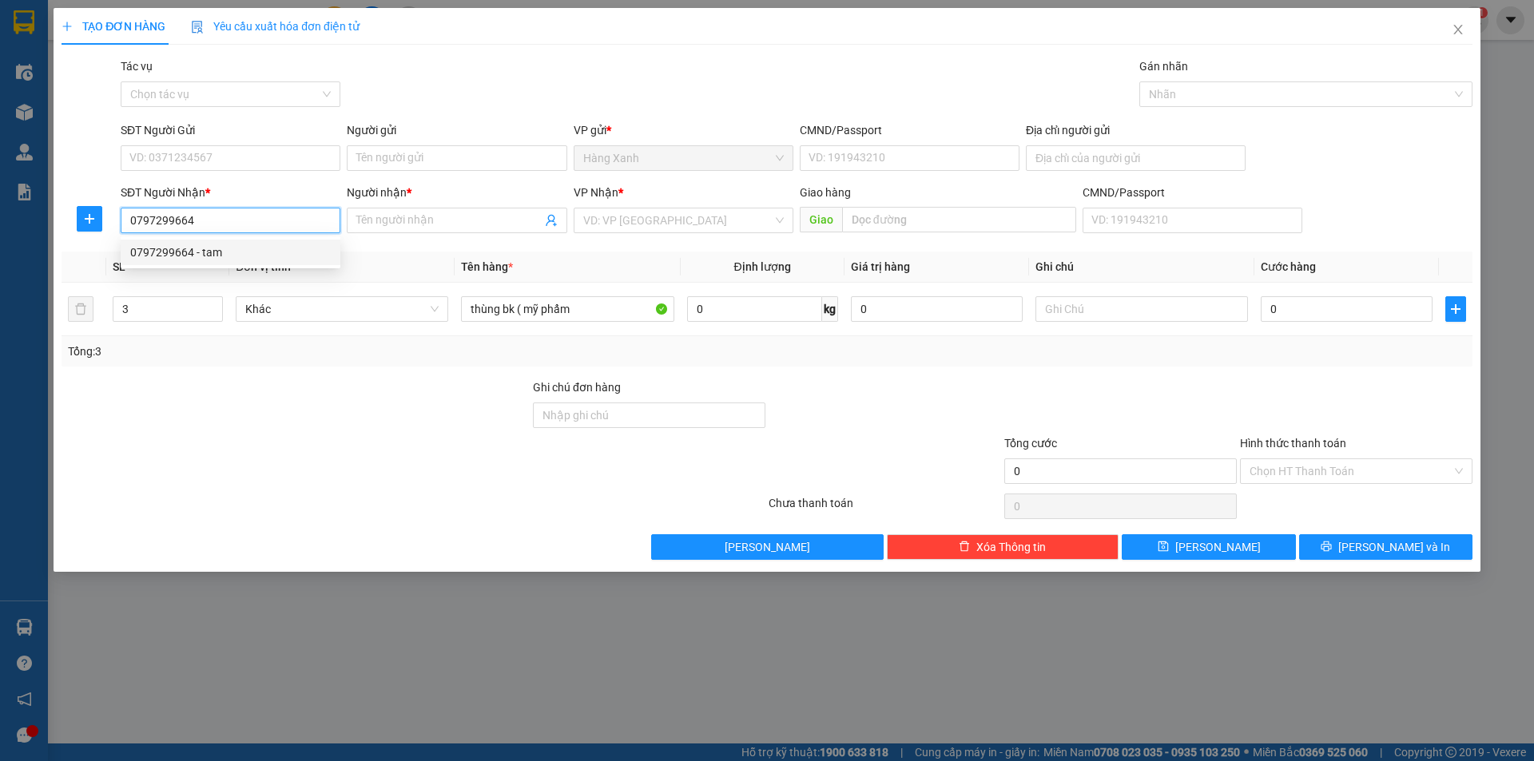
click at [190, 248] on div "0797299664 - tam" at bounding box center [230, 253] width 201 height 18
type input "tam"
type input "0797299664"
drag, startPoint x: 376, startPoint y: 222, endPoint x: 348, endPoint y: 222, distance: 28.8
click at [348, 222] on span "tam" at bounding box center [457, 221] width 220 height 26
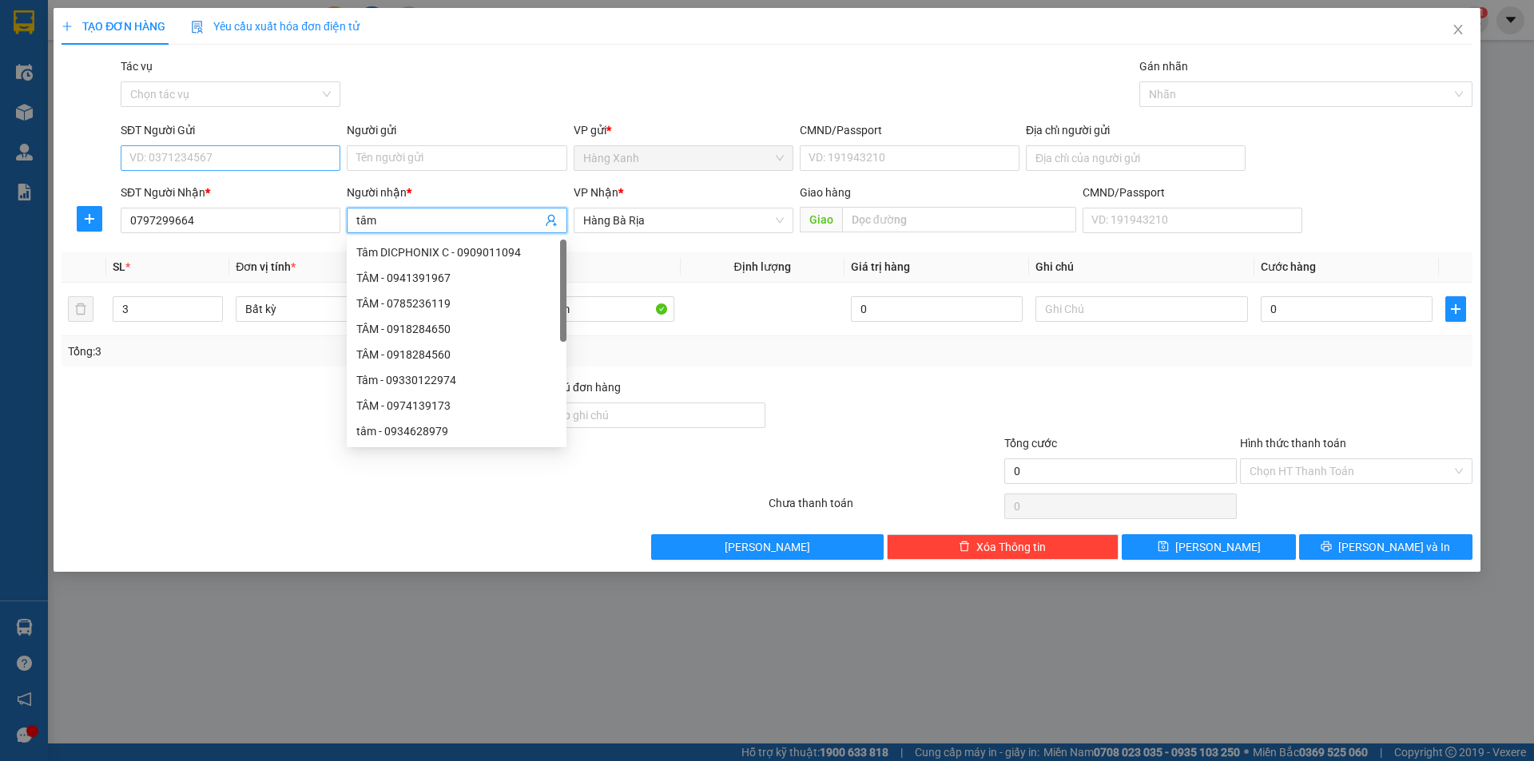
type input "tâm"
click at [224, 148] on input "SĐT Người Gửi" at bounding box center [231, 158] width 220 height 26
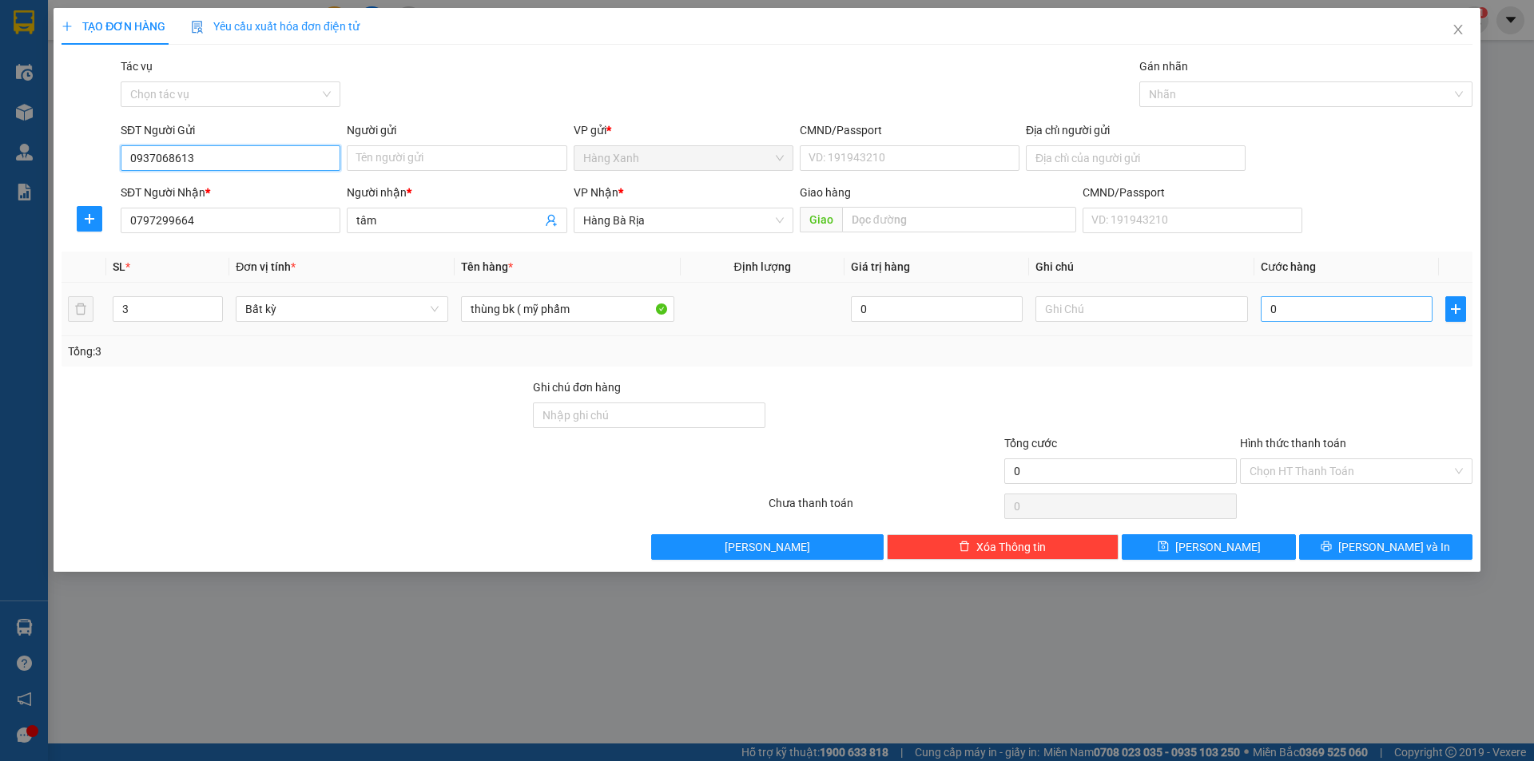
type input "0937068613"
click at [1323, 314] on input "0" at bounding box center [1347, 309] width 172 height 26
type input "1"
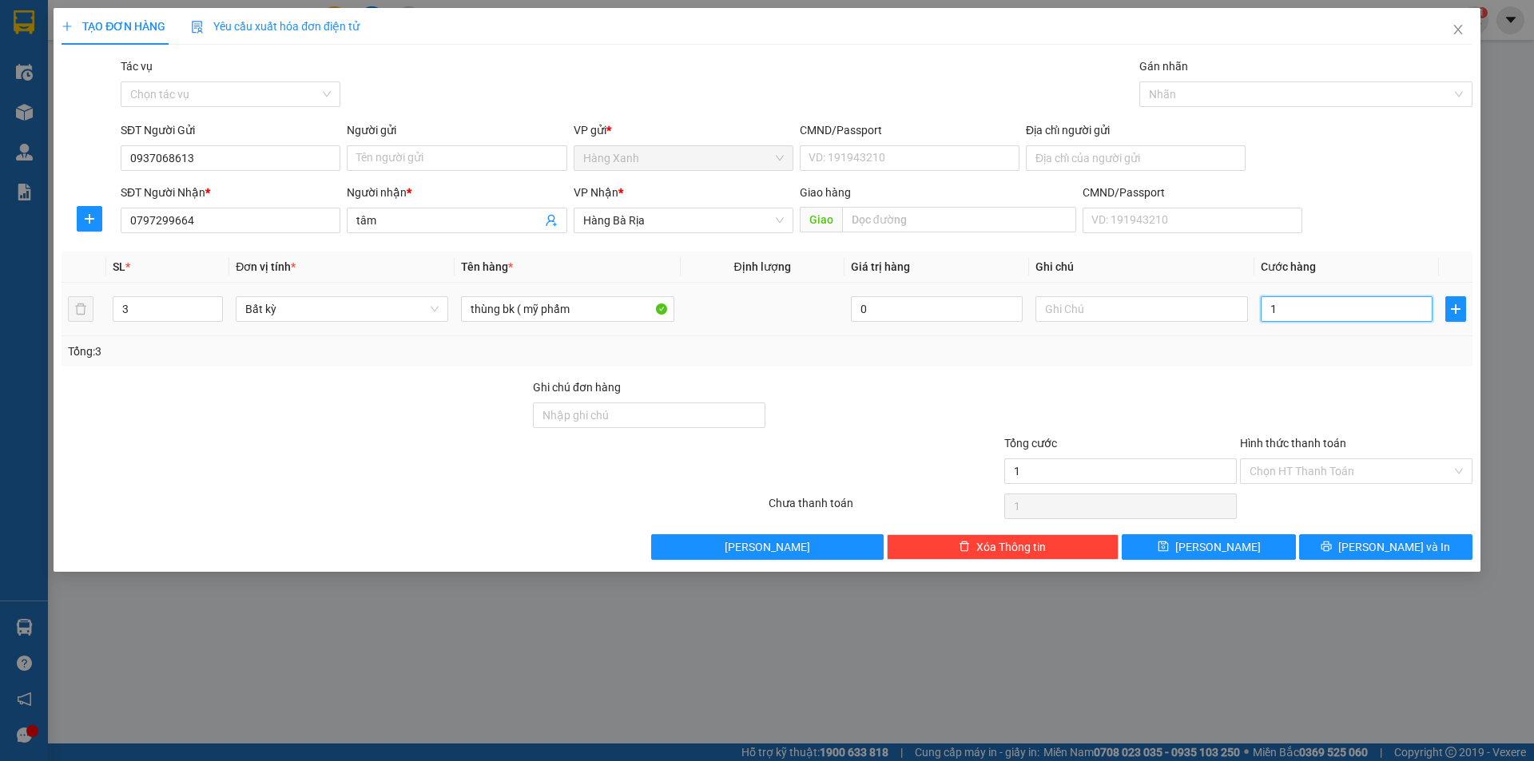
type input "12"
type input "120"
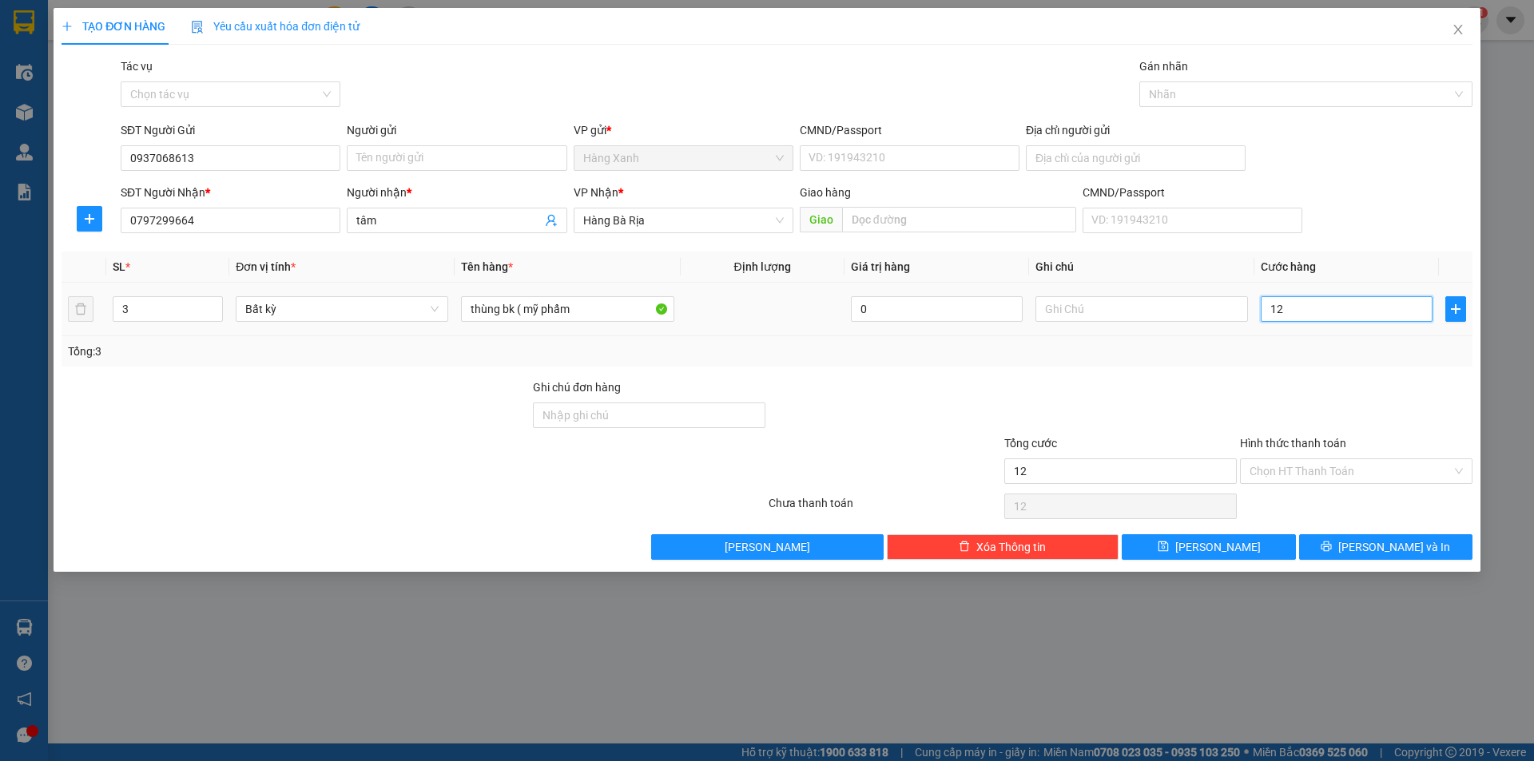
type input "120"
type input "120.000"
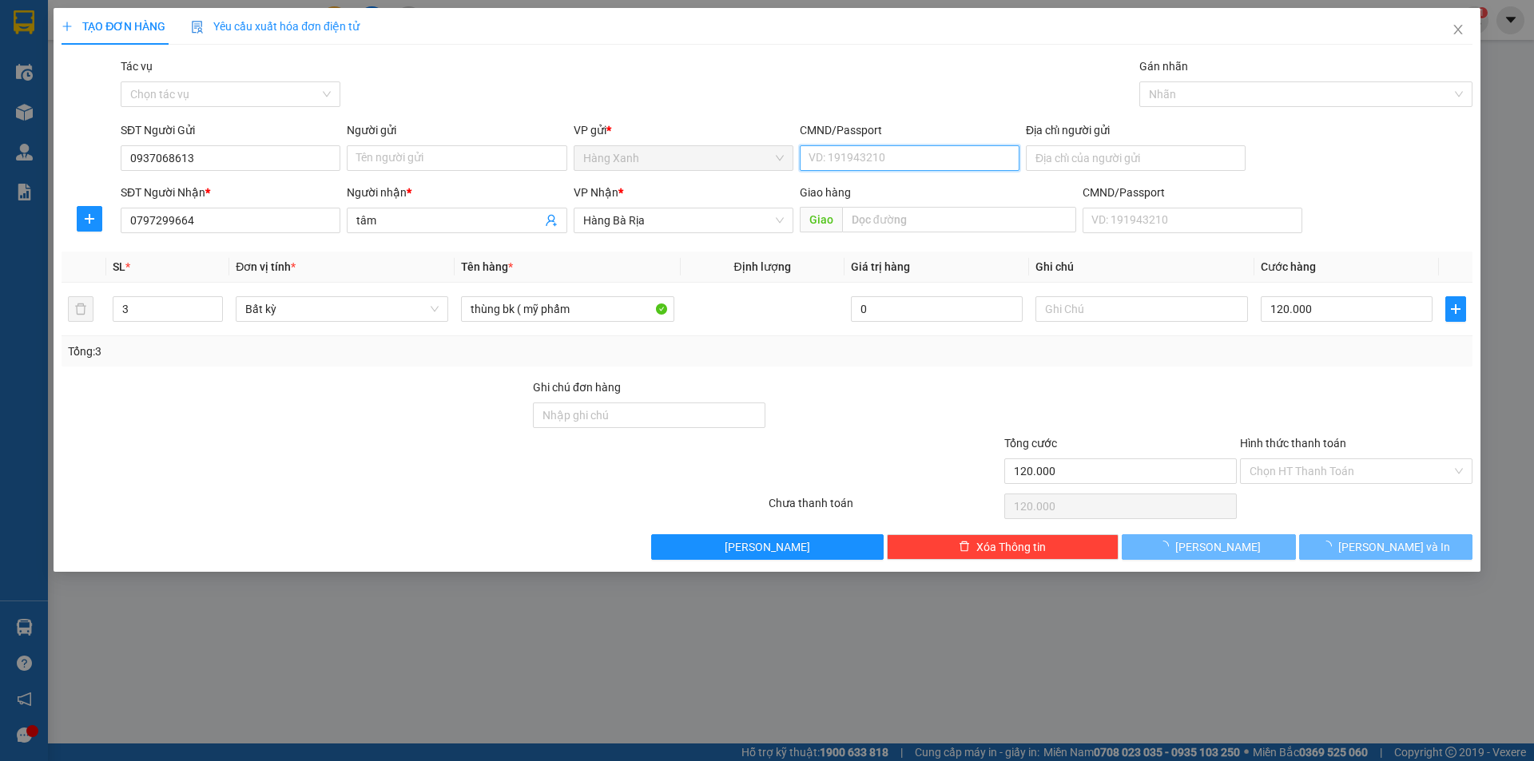
click at [847, 163] on input "CMND/Passport" at bounding box center [910, 158] width 220 height 26
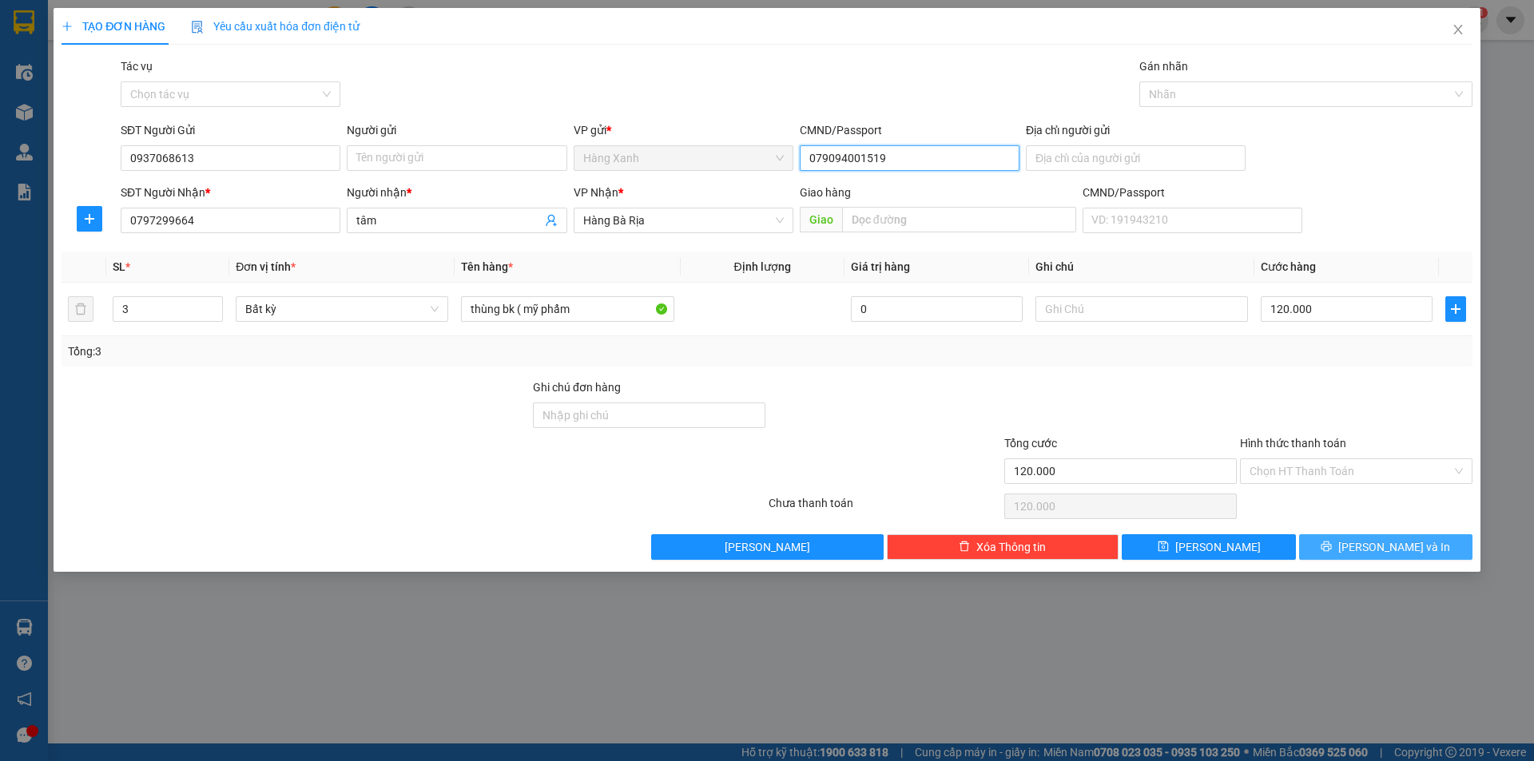
type input "079094001519"
drag, startPoint x: 1373, startPoint y: 552, endPoint x: 1354, endPoint y: 538, distance: 22.8
click at [1373, 550] on span "[PERSON_NAME] và In" at bounding box center [1394, 547] width 112 height 18
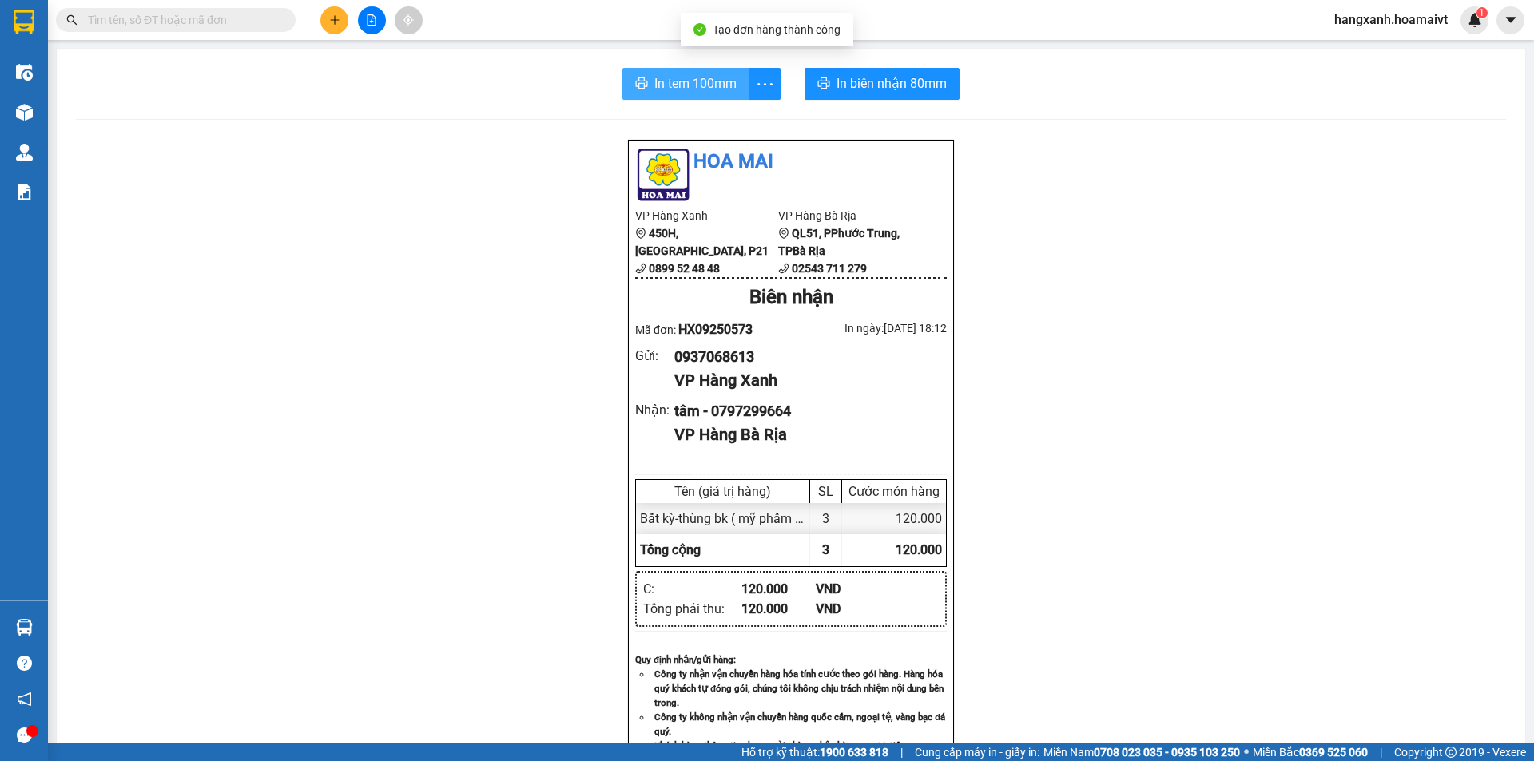
click at [658, 97] on button "In tem 100mm" at bounding box center [685, 84] width 127 height 32
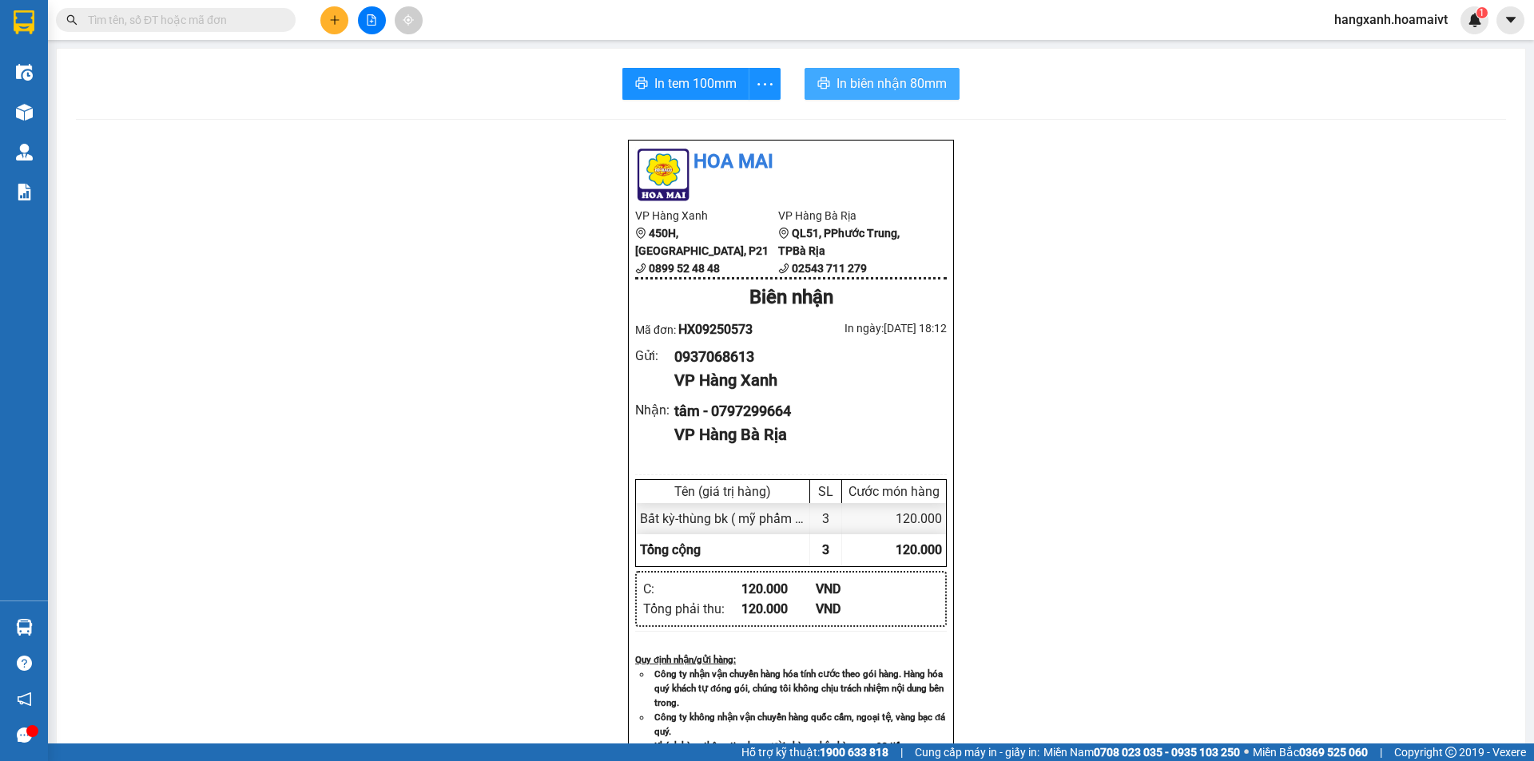
click at [888, 79] on span "In biên nhận 80mm" at bounding box center [891, 84] width 110 height 20
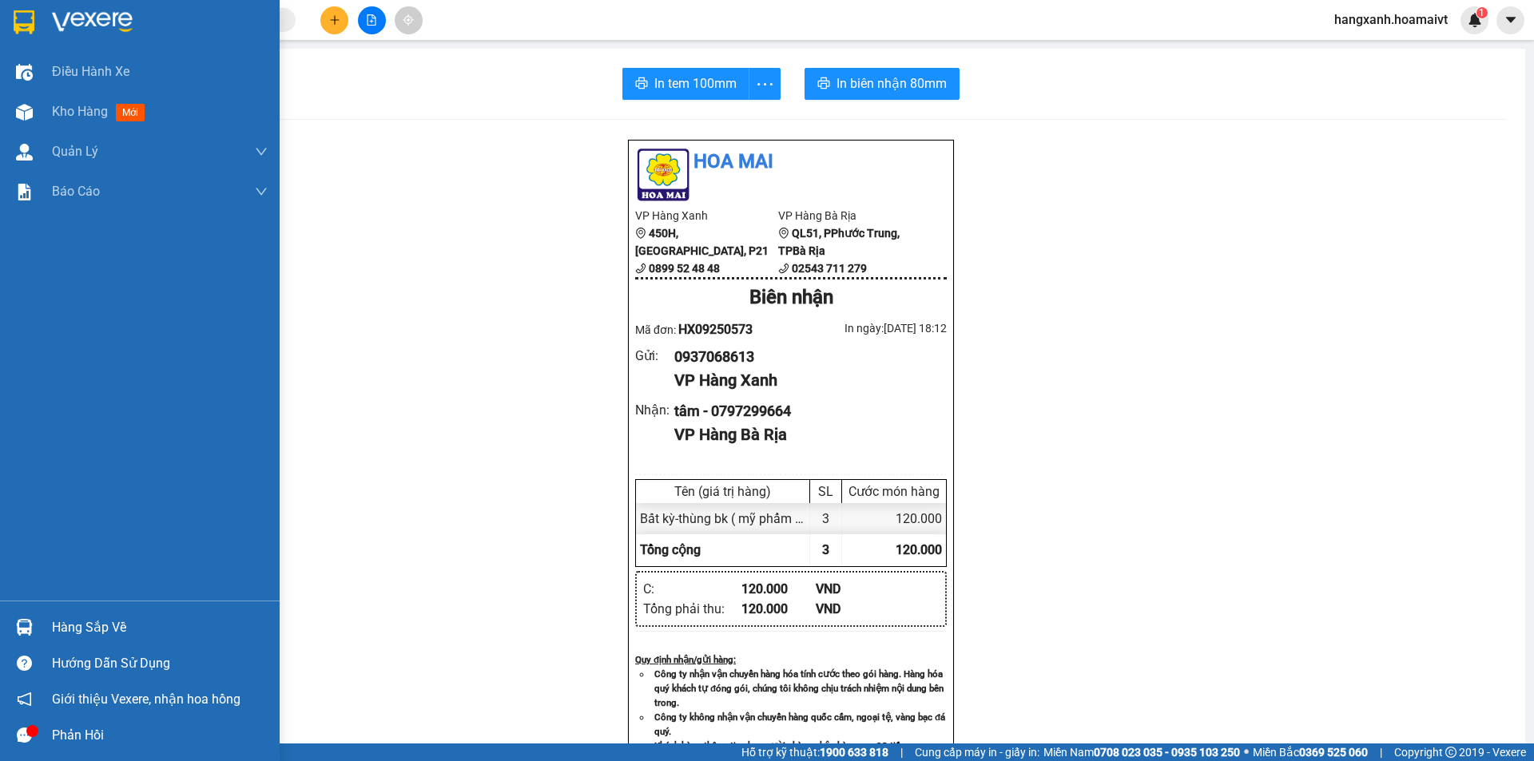
click at [30, 35] on div at bounding box center [24, 22] width 28 height 28
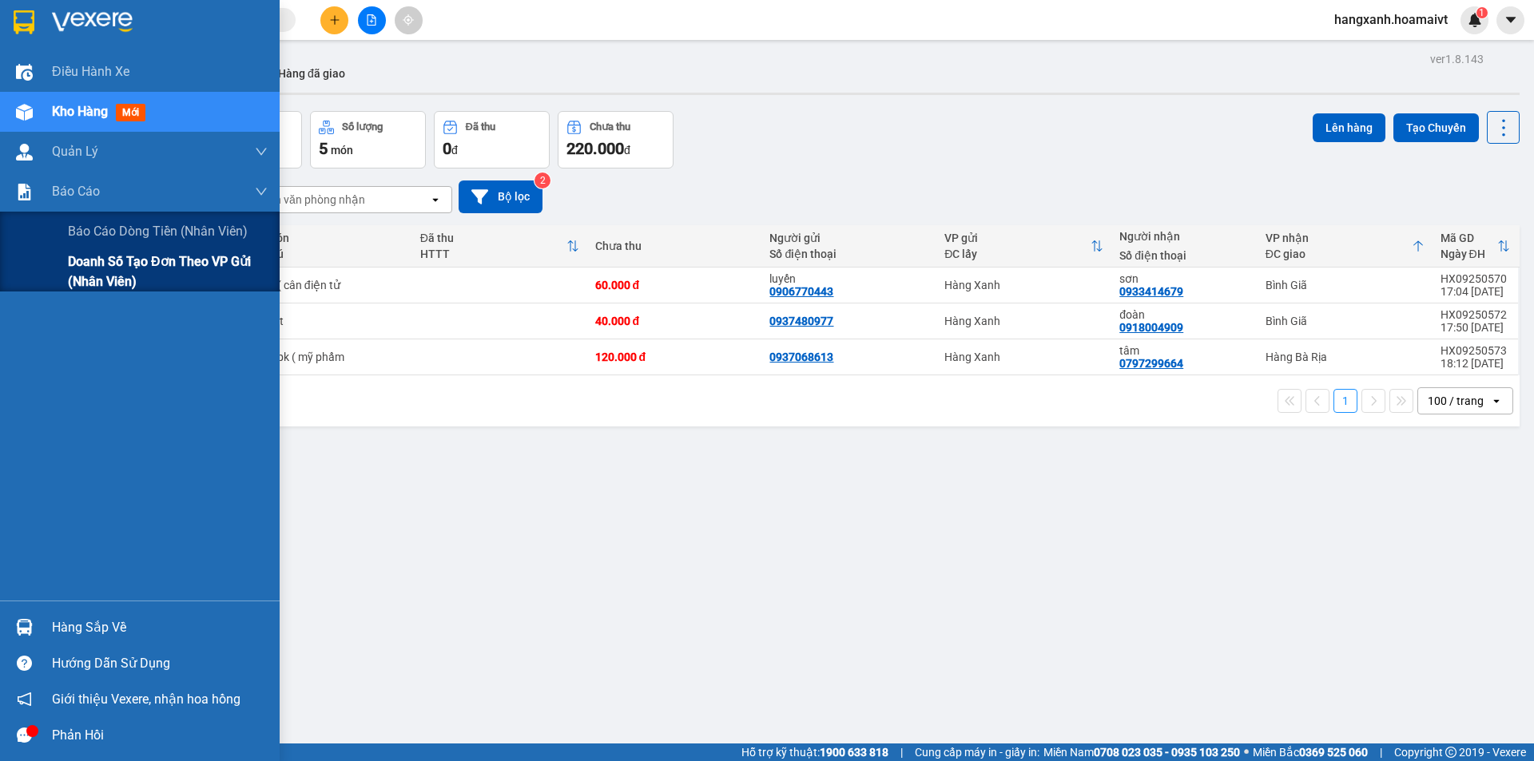
drag, startPoint x: 87, startPoint y: 282, endPoint x: 106, endPoint y: 275, distance: 20.5
click at [89, 282] on span "Doanh số tạo đơn theo VP gửi (nhân viên)" at bounding box center [168, 272] width 200 height 40
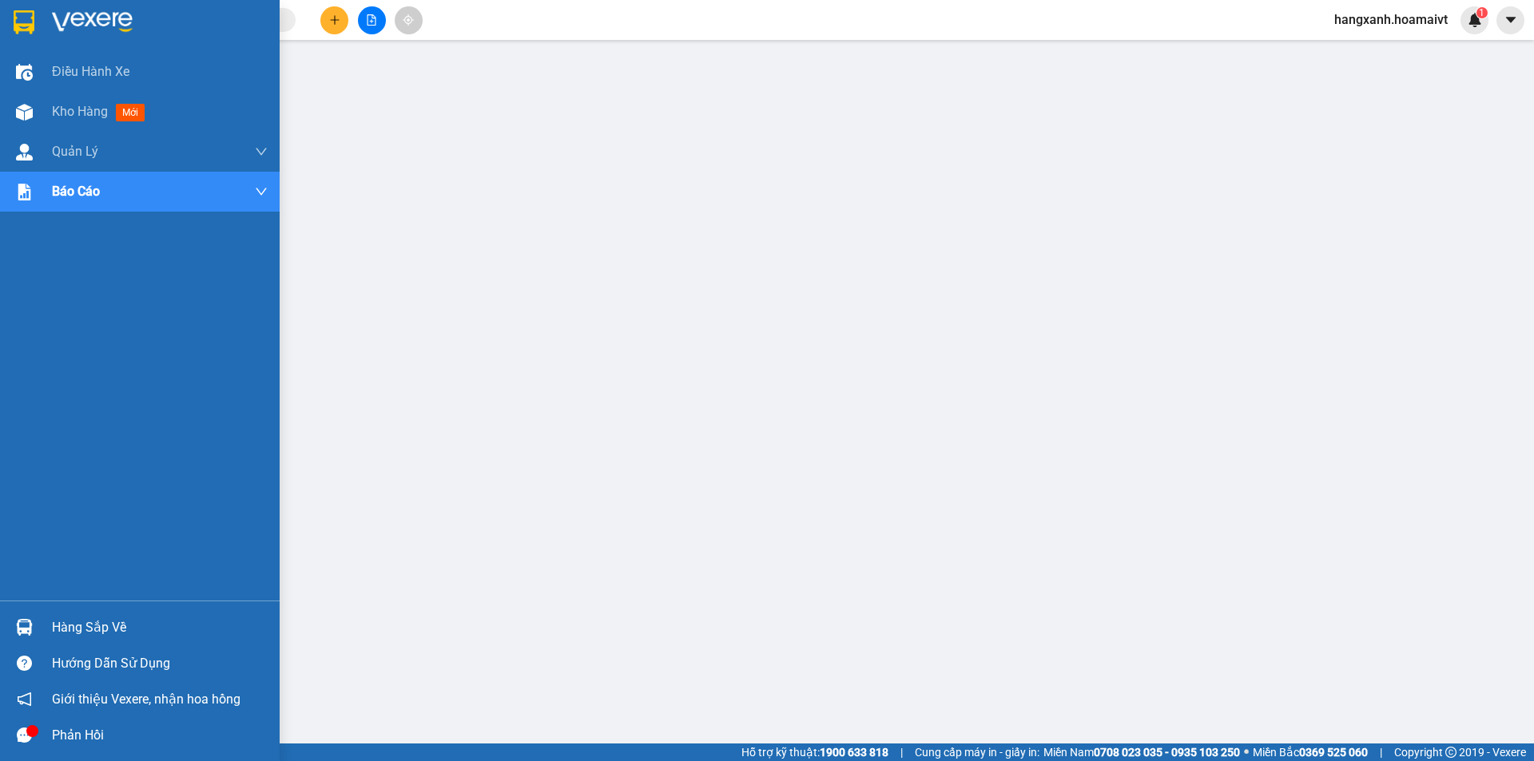
click at [13, 22] on div at bounding box center [24, 22] width 28 height 28
